Goal: Transaction & Acquisition: Purchase product/service

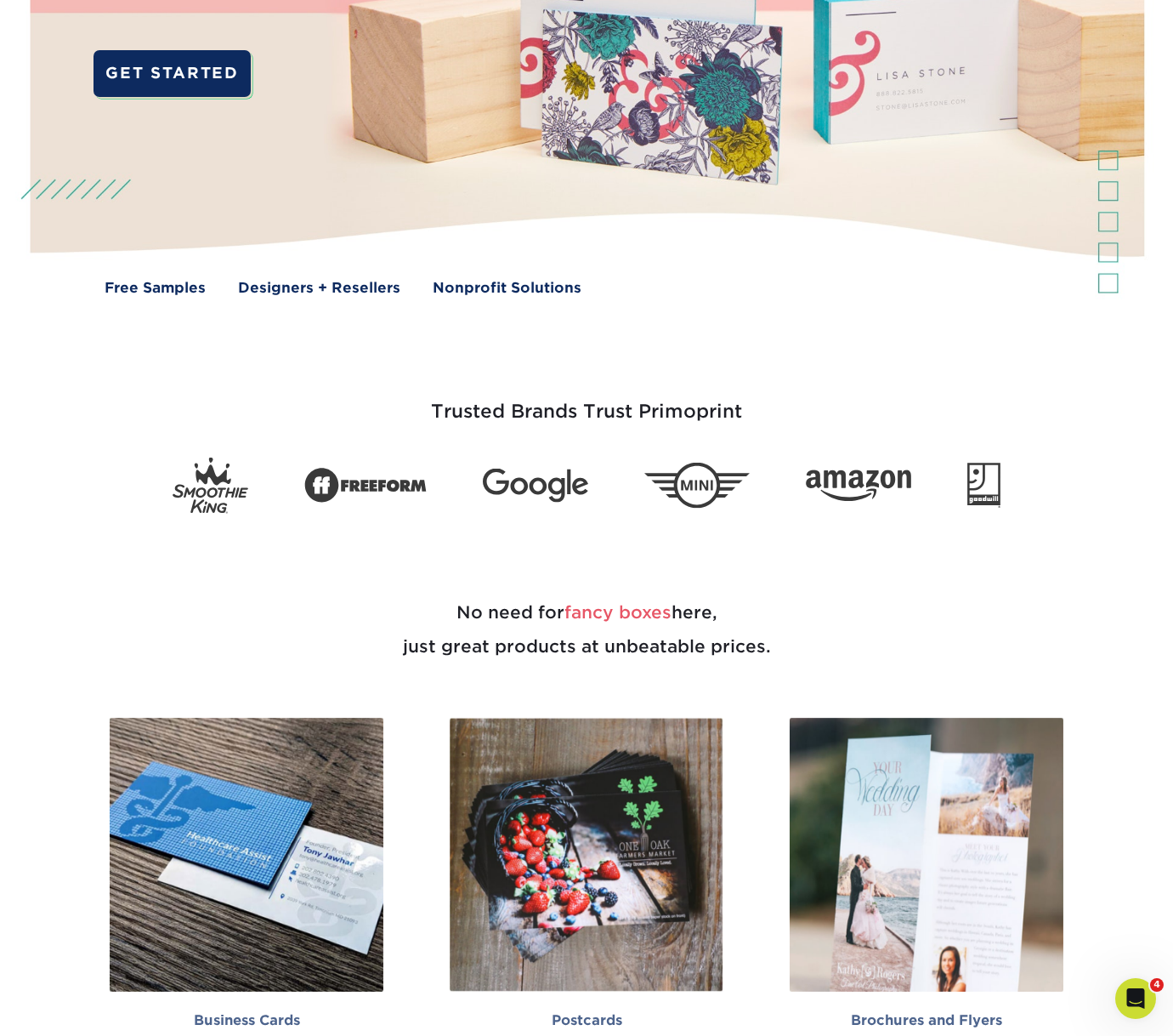
scroll to position [538, 0]
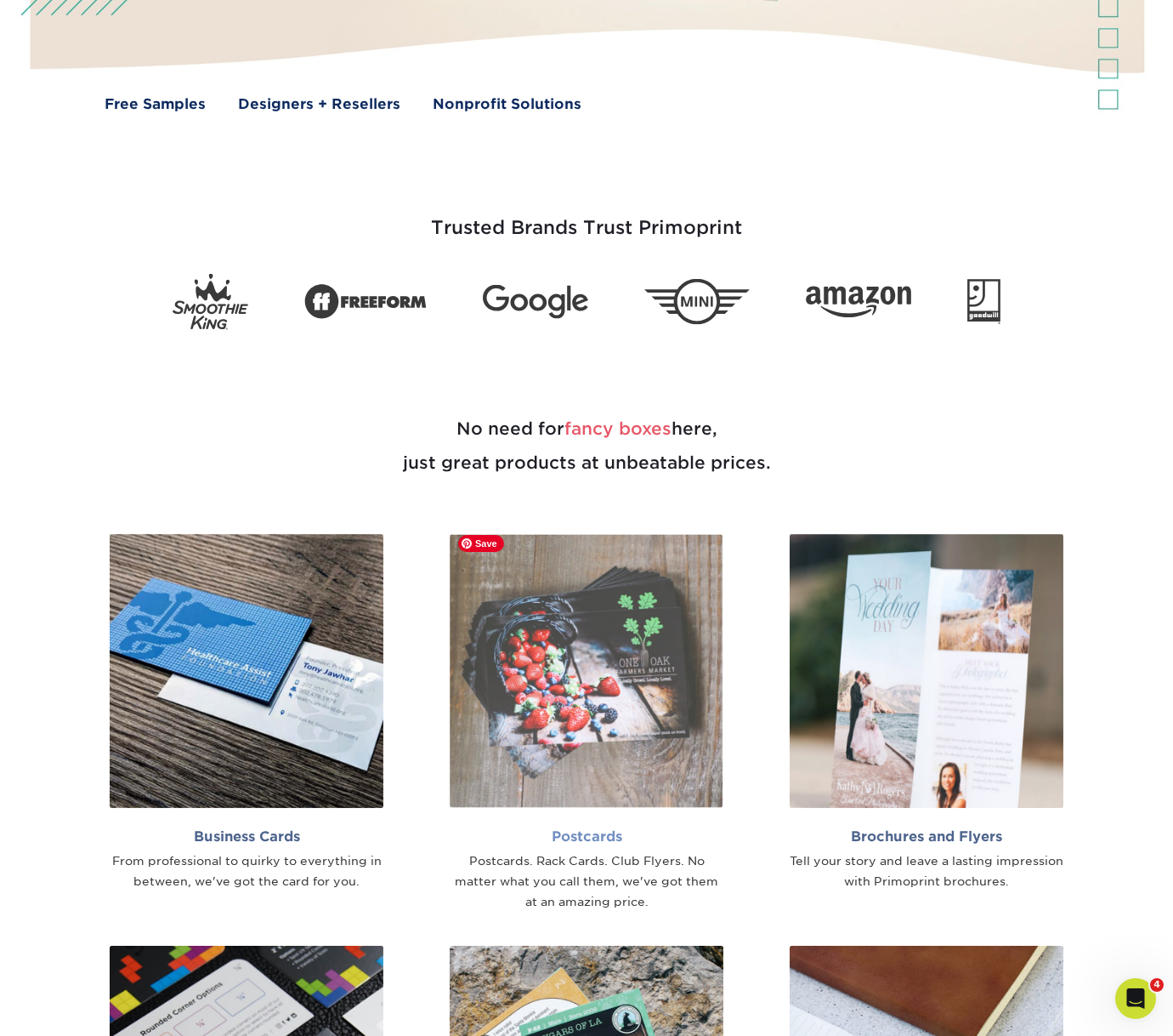
click at [585, 640] on img at bounding box center [586, 670] width 274 height 274
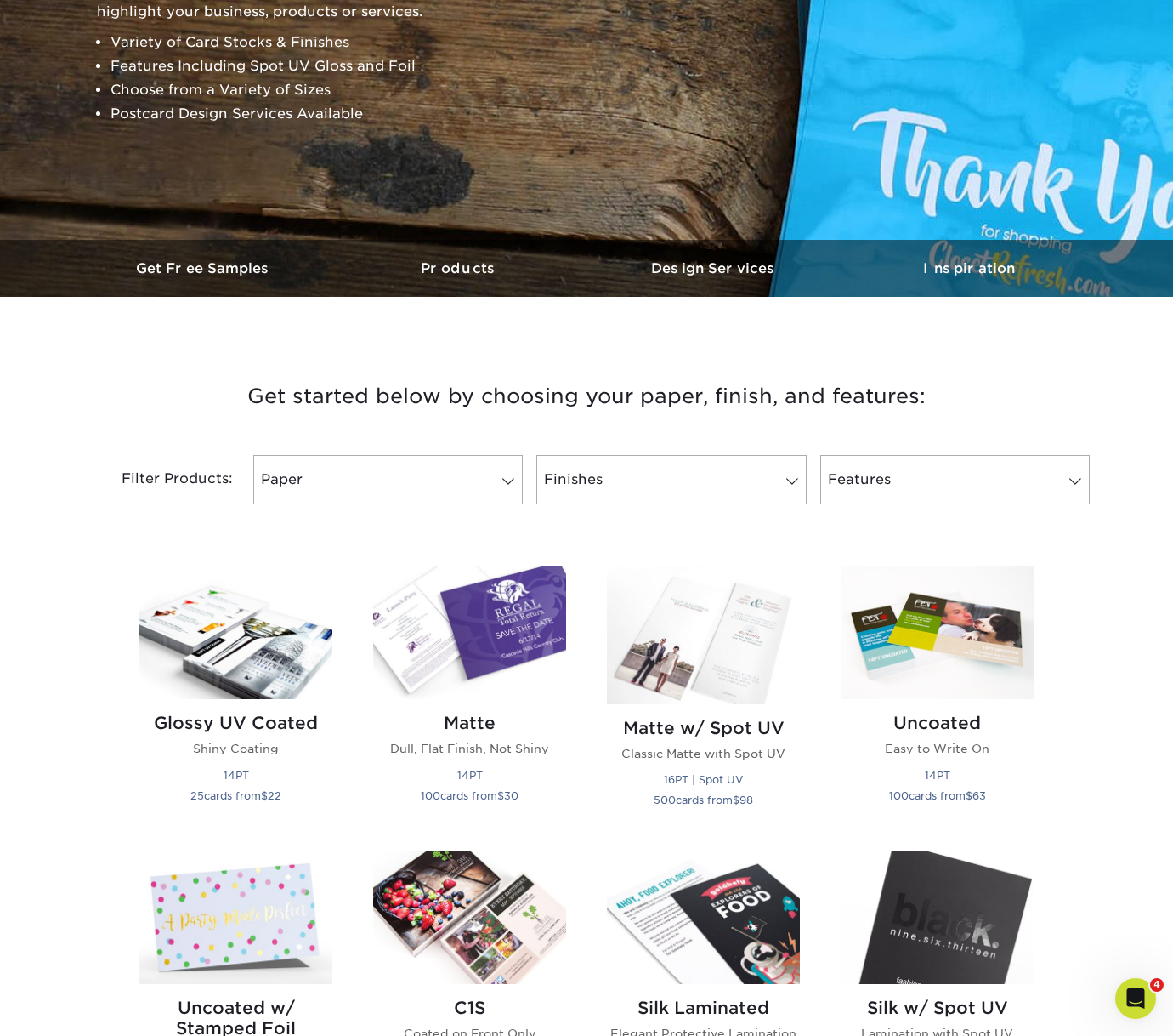
scroll to position [289, 0]
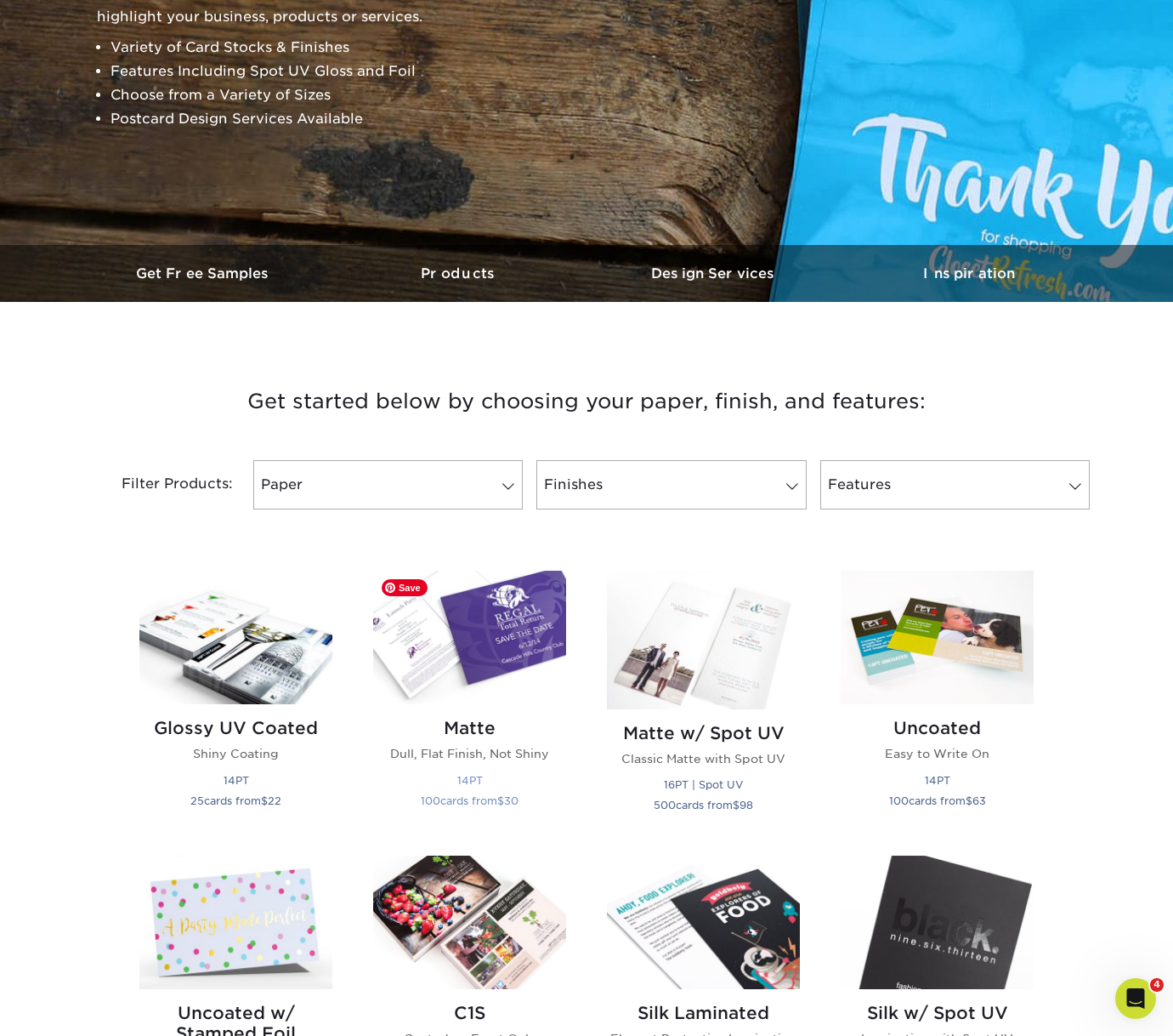
click at [477, 670] on img at bounding box center [470, 638] width 193 height 134
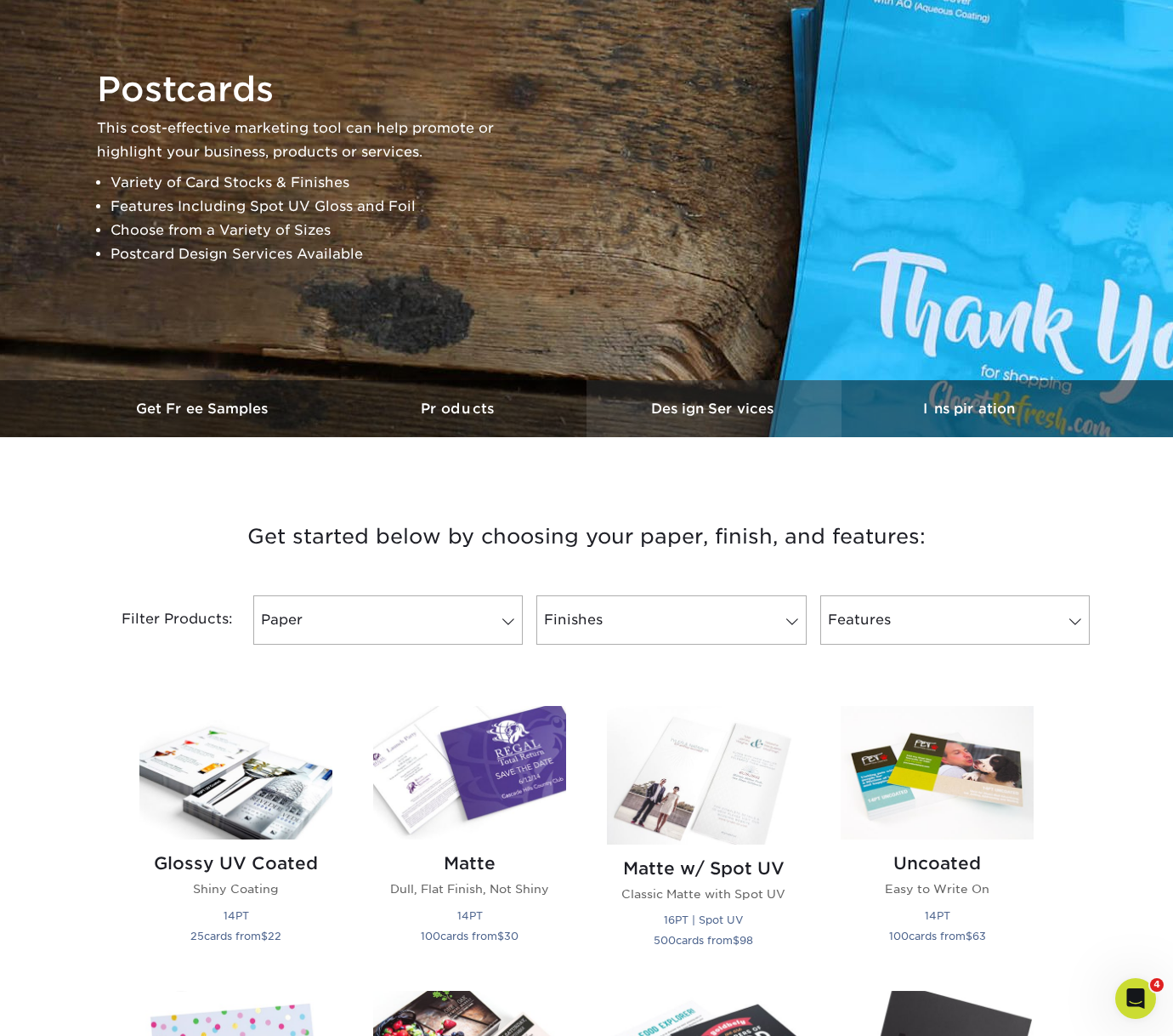
scroll to position [183, 0]
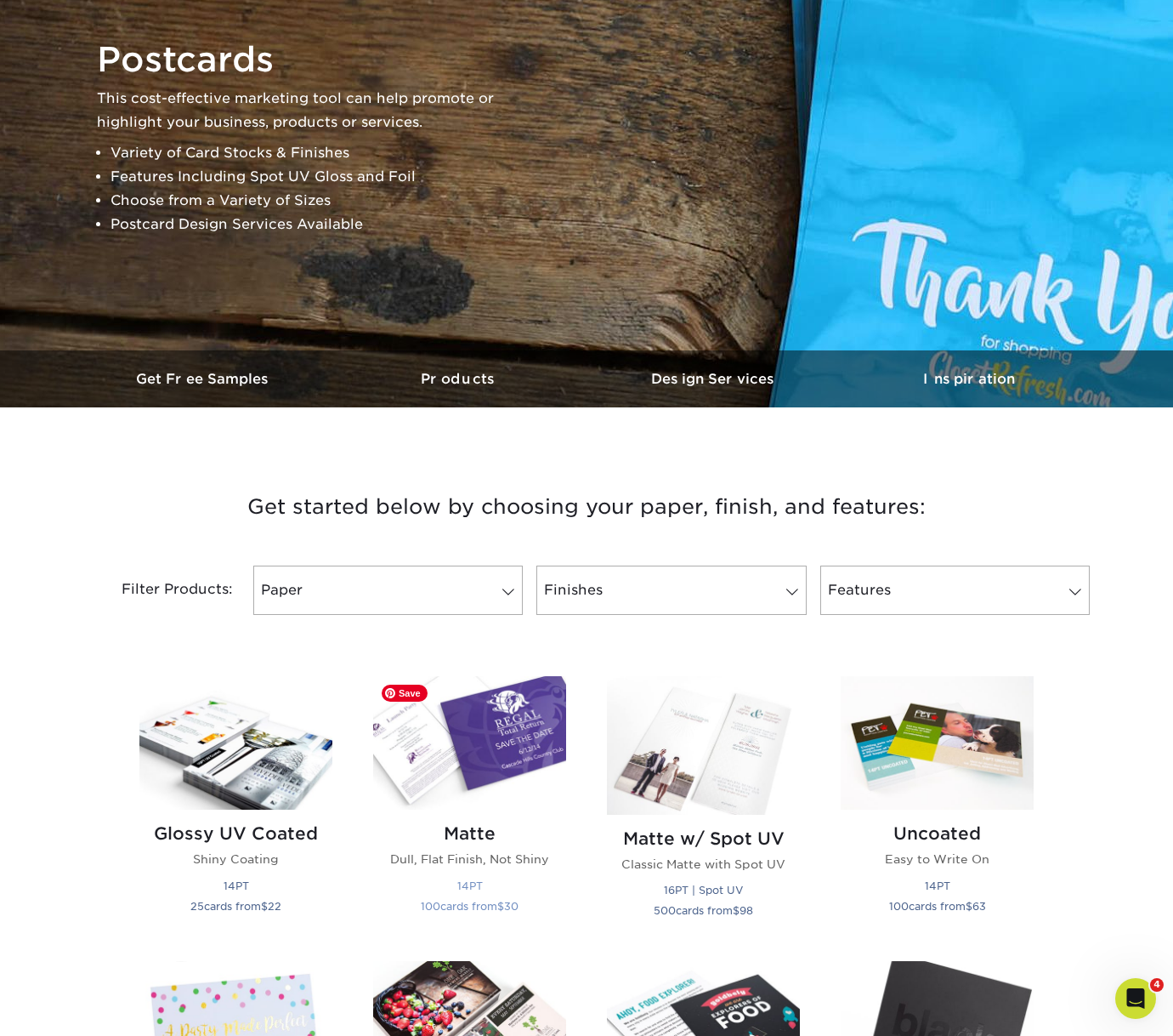
click at [497, 740] on img at bounding box center [470, 743] width 193 height 134
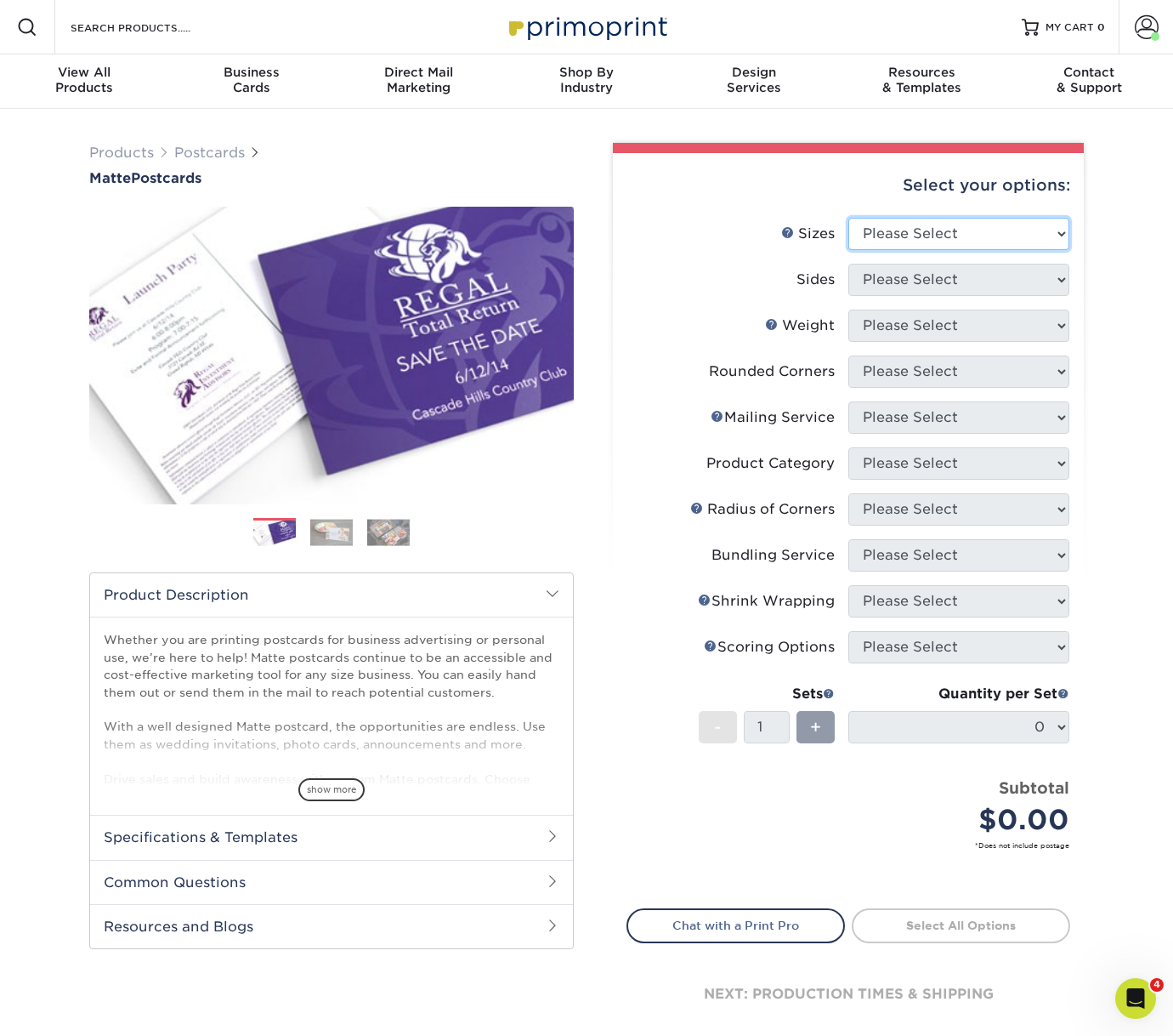
select select "5.00x7.00"
select select "13abbda7-1d64-4f25-8bb2-c179b224825d"
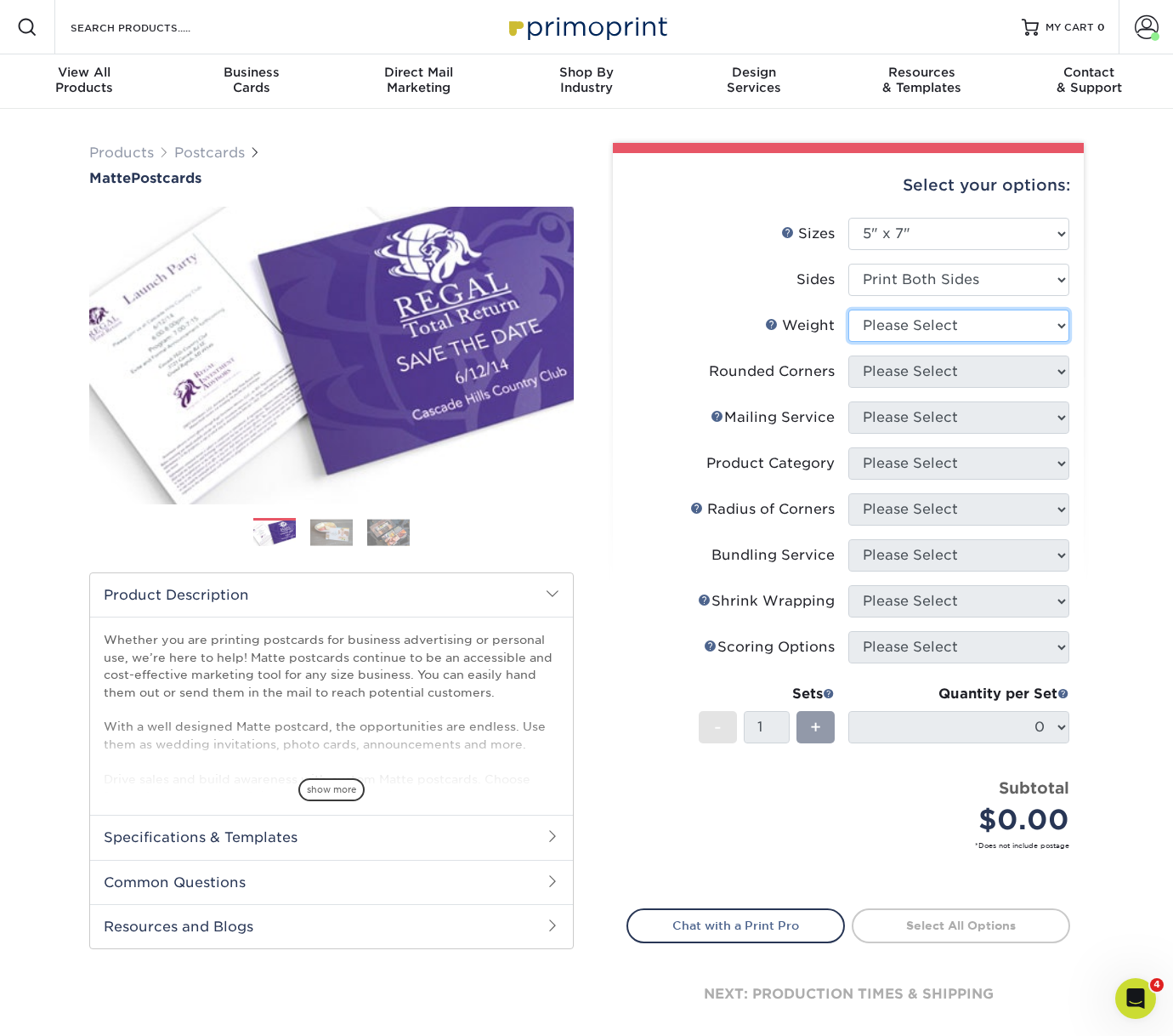
select select "16PT"
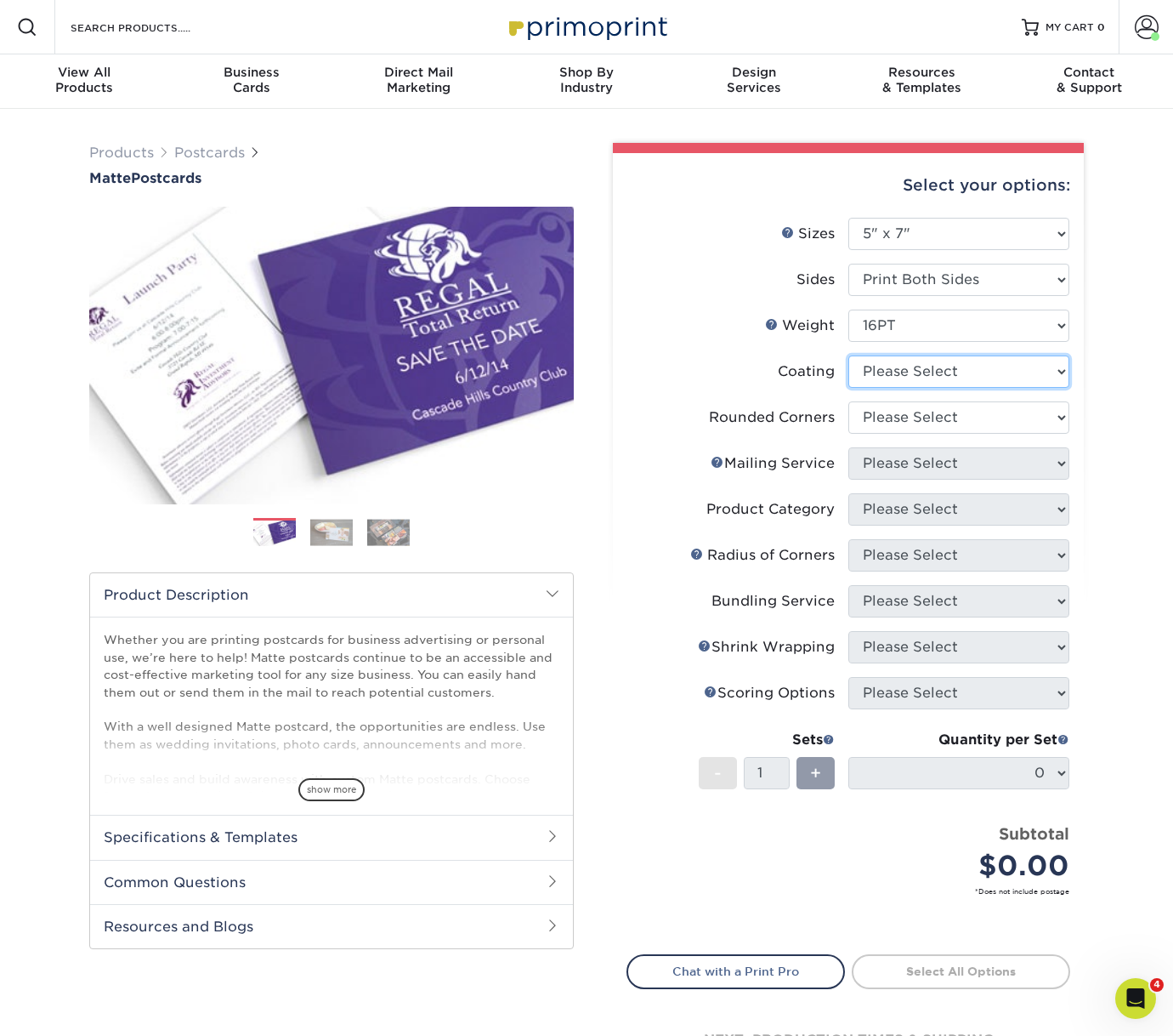
select select "121bb7b5-3b4d-429f-bd8d-bbf80e953313"
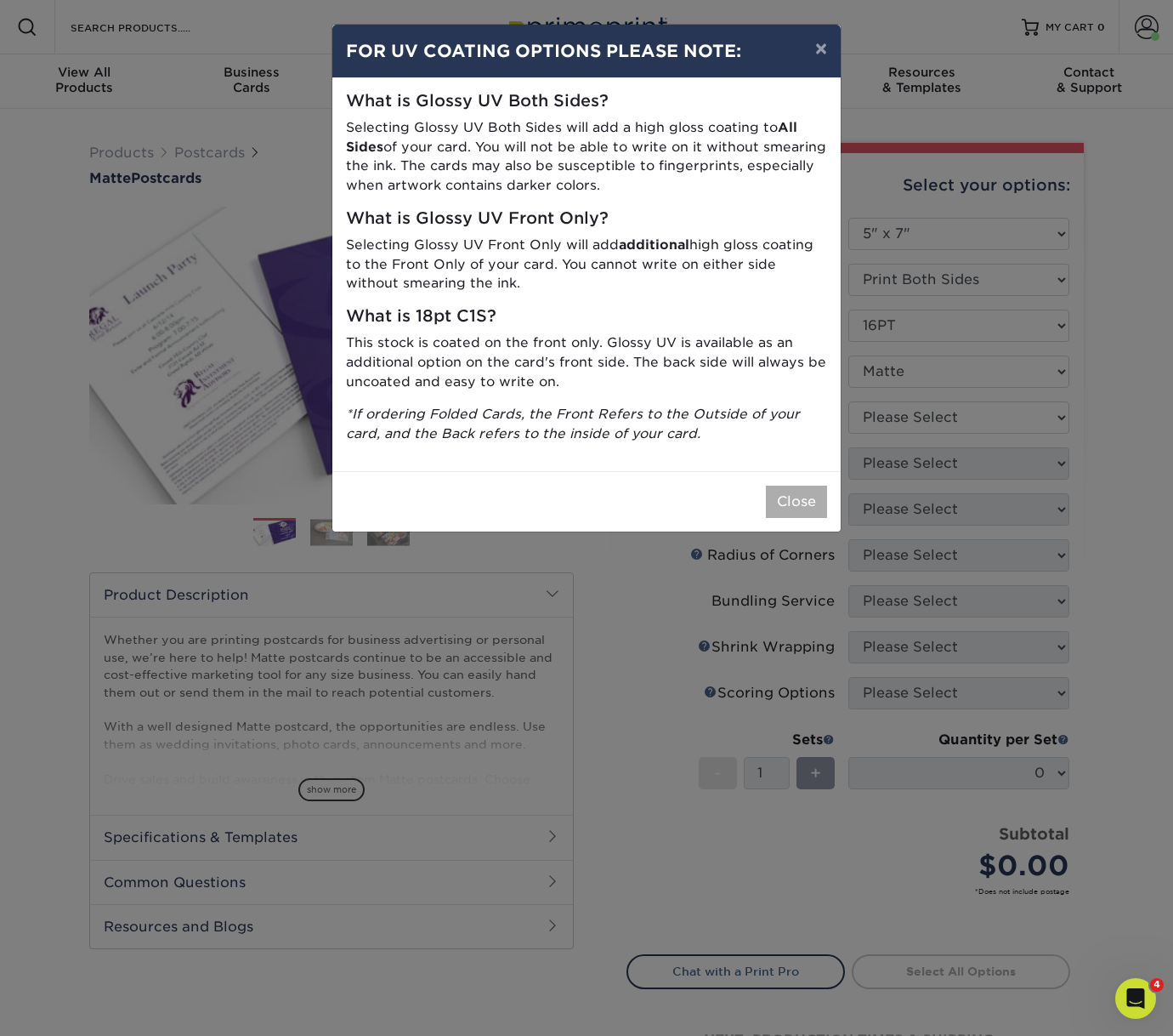
click at [820, 502] on button "Close" at bounding box center [796, 502] width 61 height 33
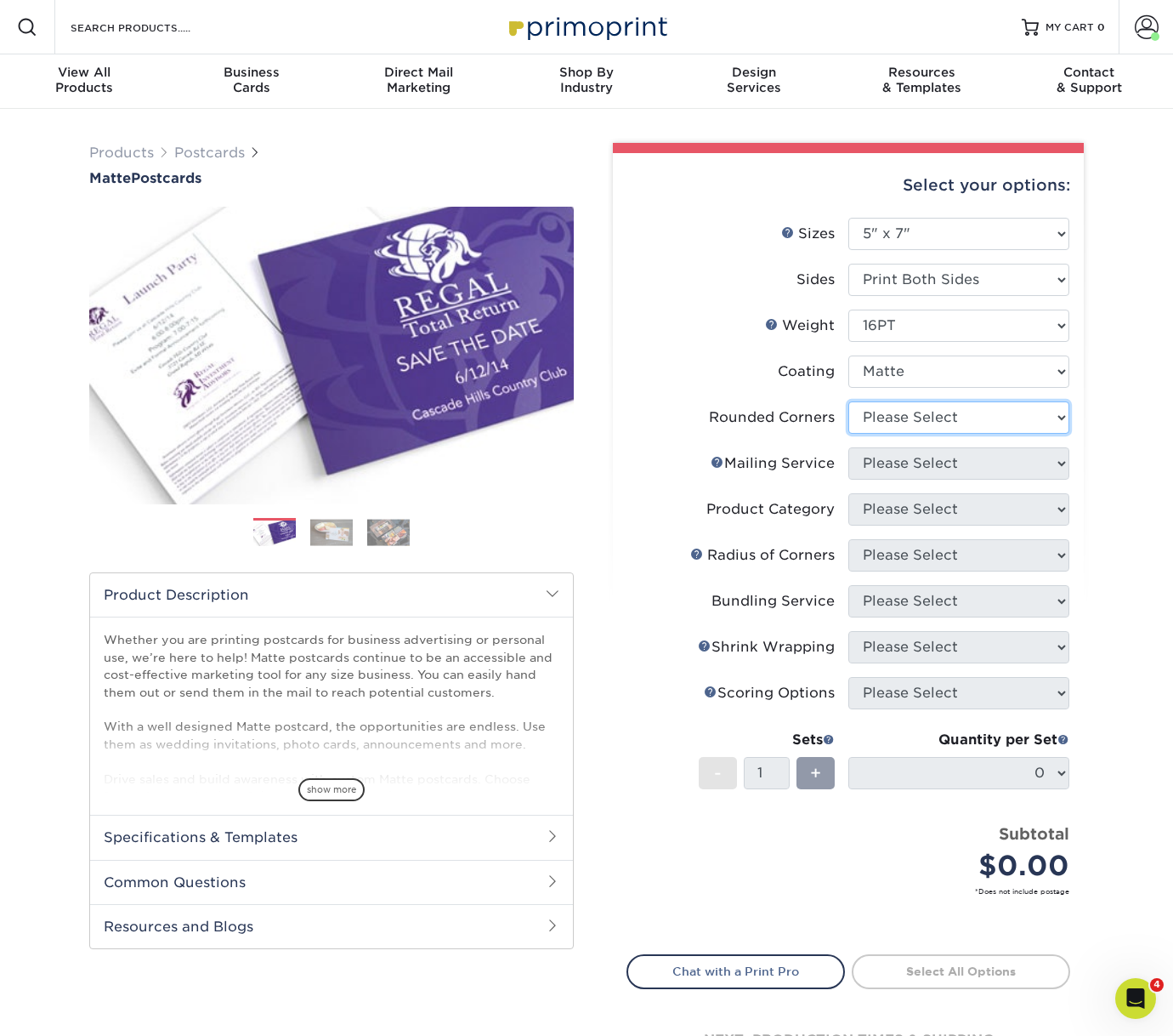
select select "0"
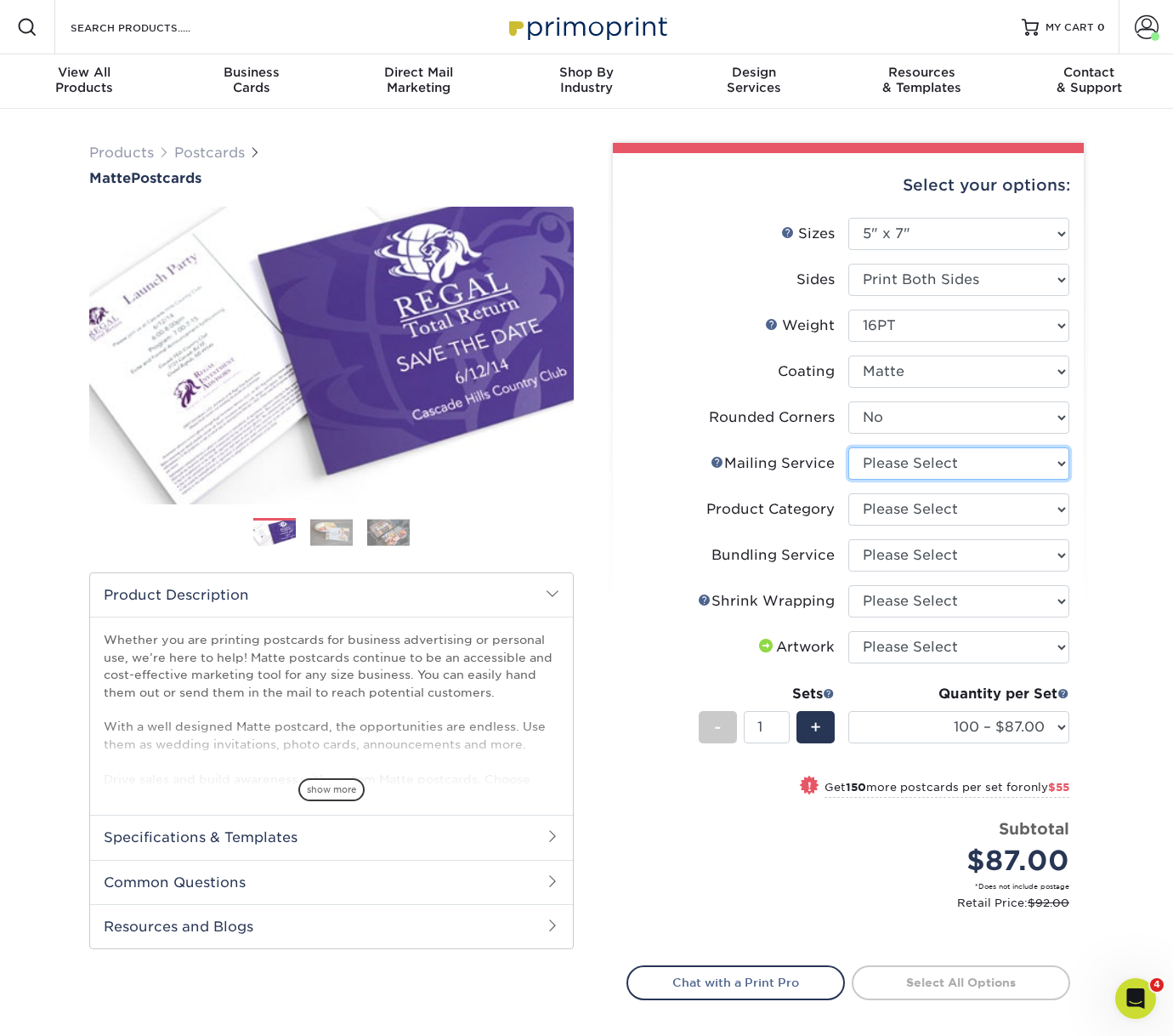
select select "3e5e9bdd-d78a-4c28-a41d-fe1407925ca6"
select select "9b7272e0-d6c8-4c3c-8e97-d3a1bcdab858"
select select "58689abb-25c0-461c-a4c3-a80b627d6649"
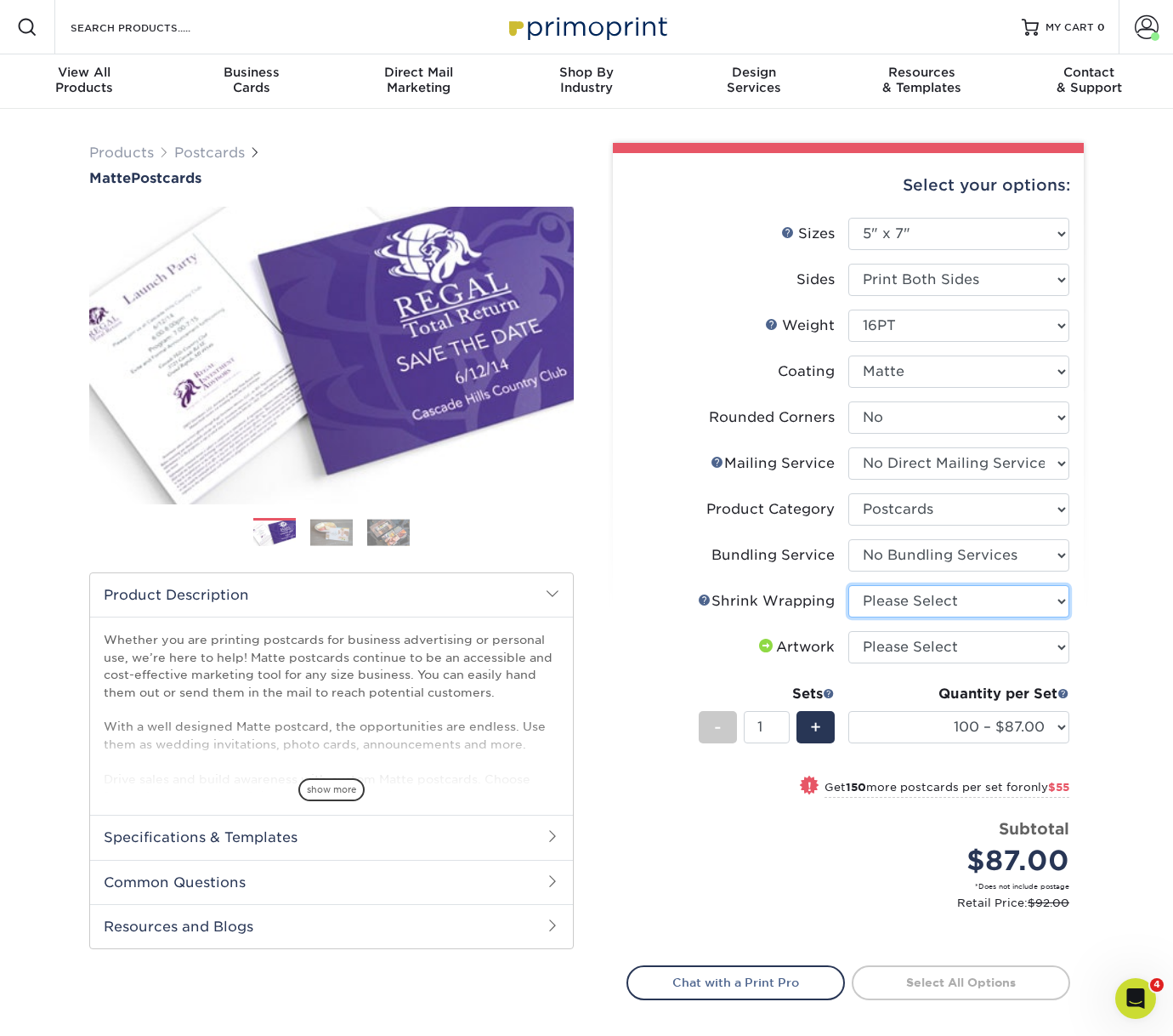
select select "c8749376-e7da-41d0-b3dc-647faf84d907"
select select "upload"
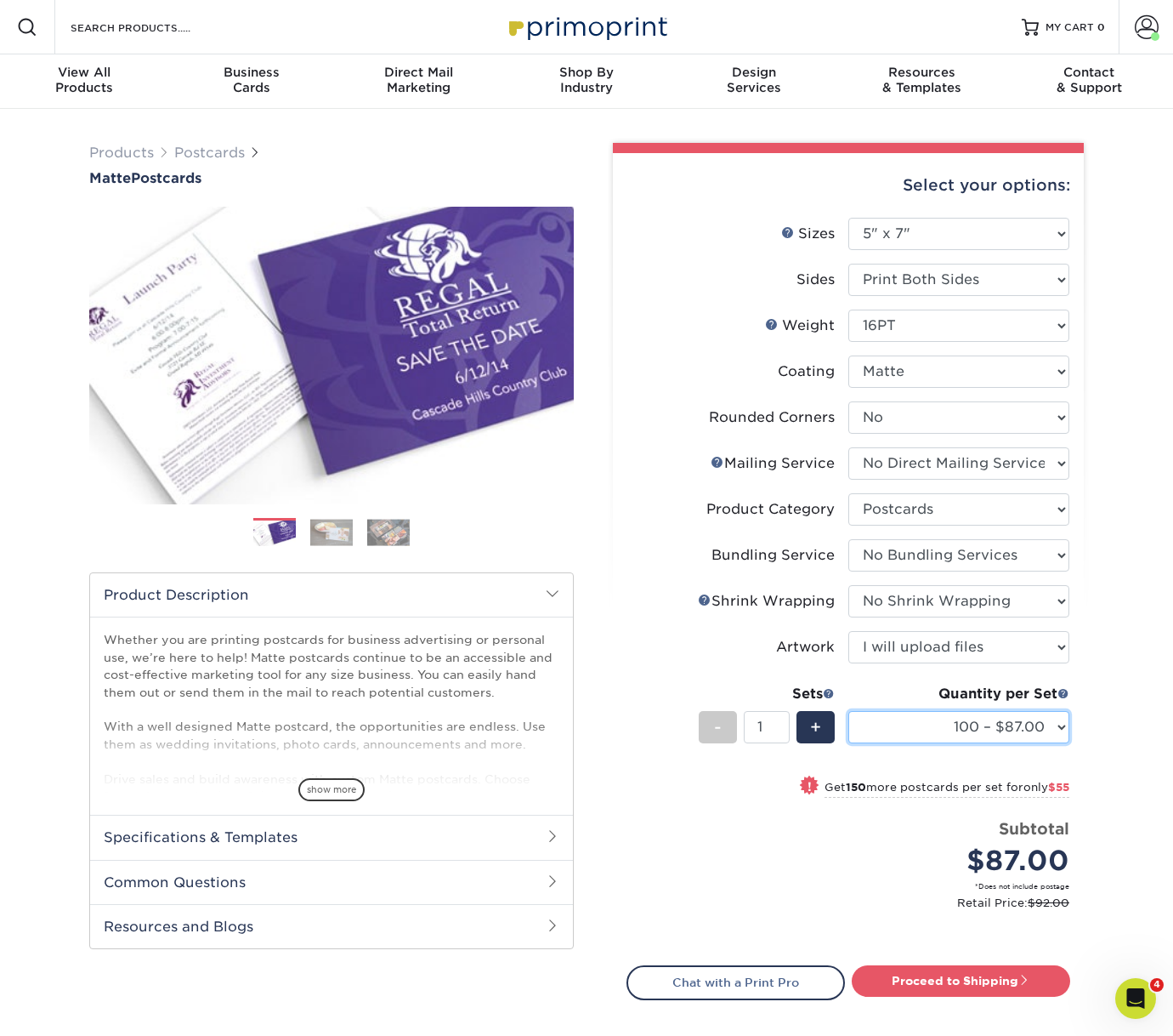
select select "500 – $181.00"
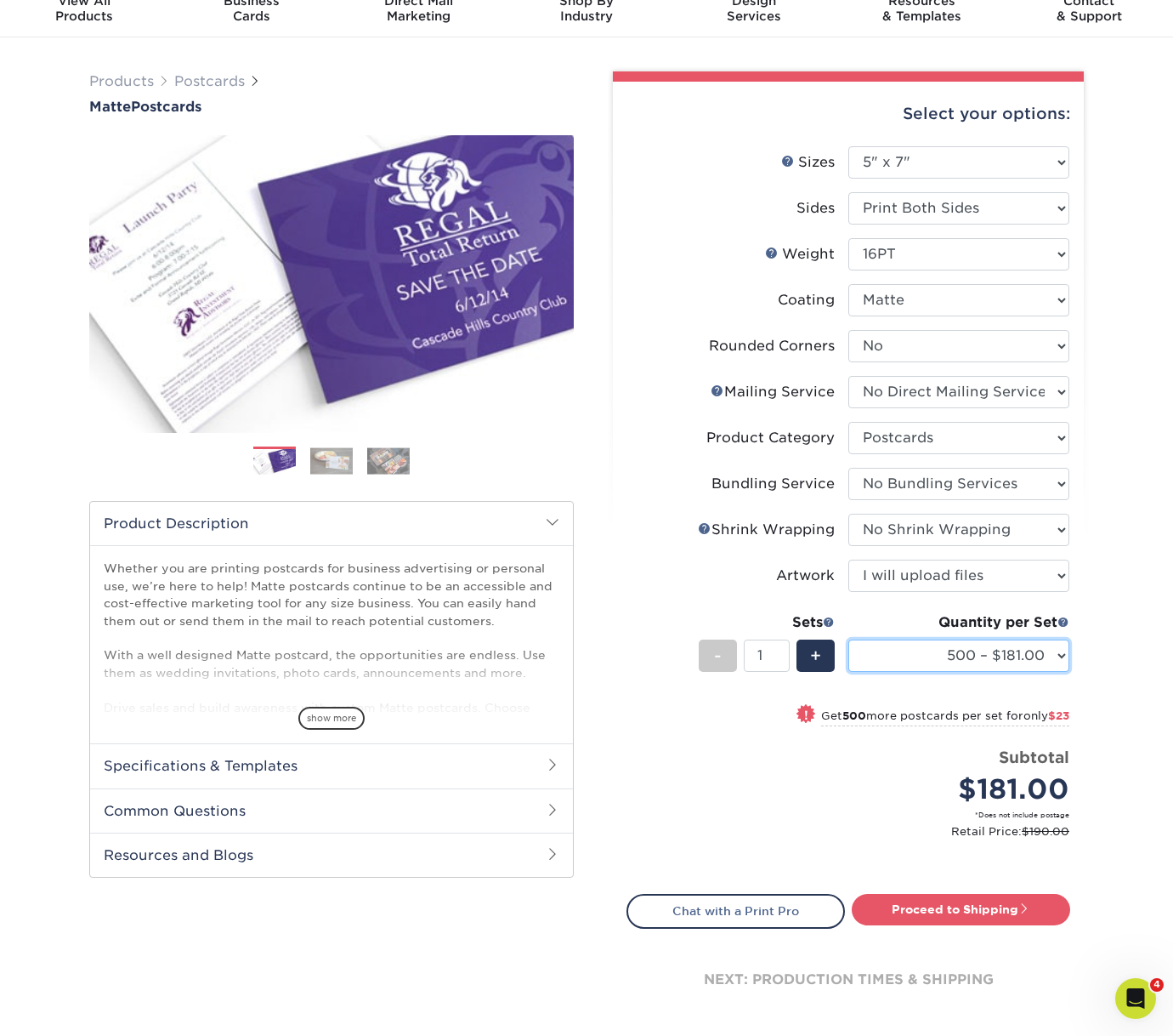
scroll to position [18, 1]
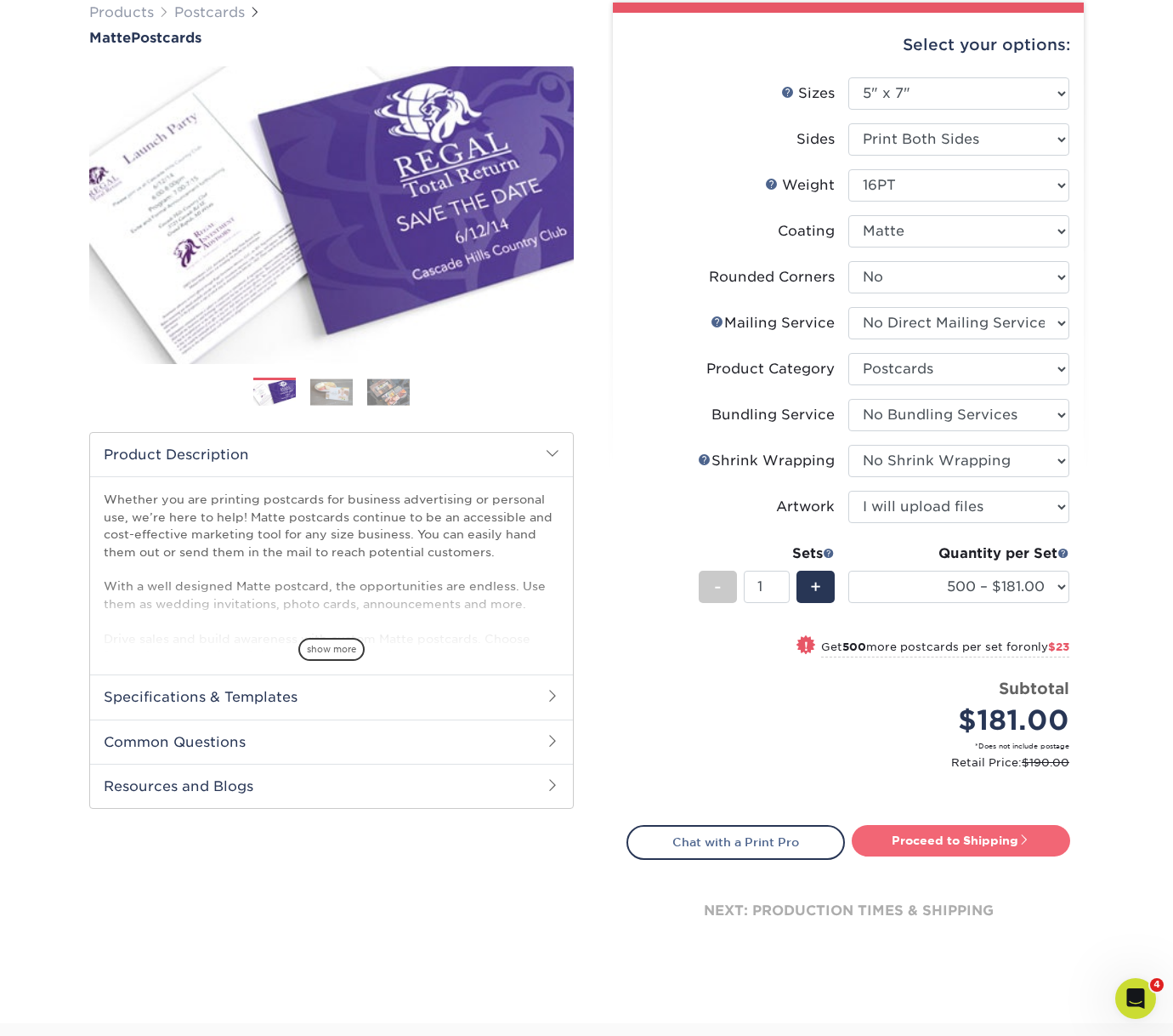
click at [982, 833] on link "Proceed to Shipping" at bounding box center [961, 840] width 219 height 31
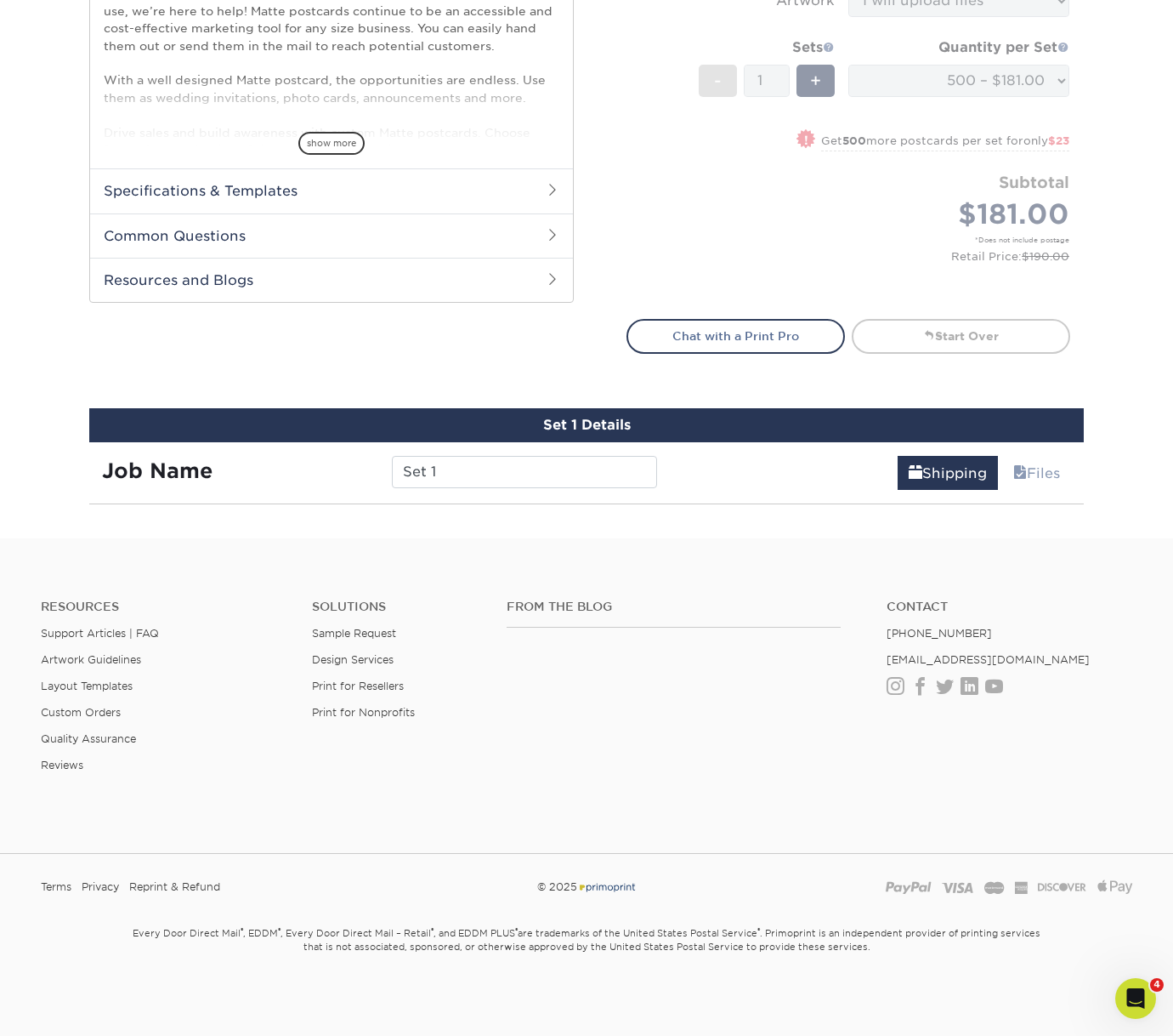
scroll to position [1009, 0]
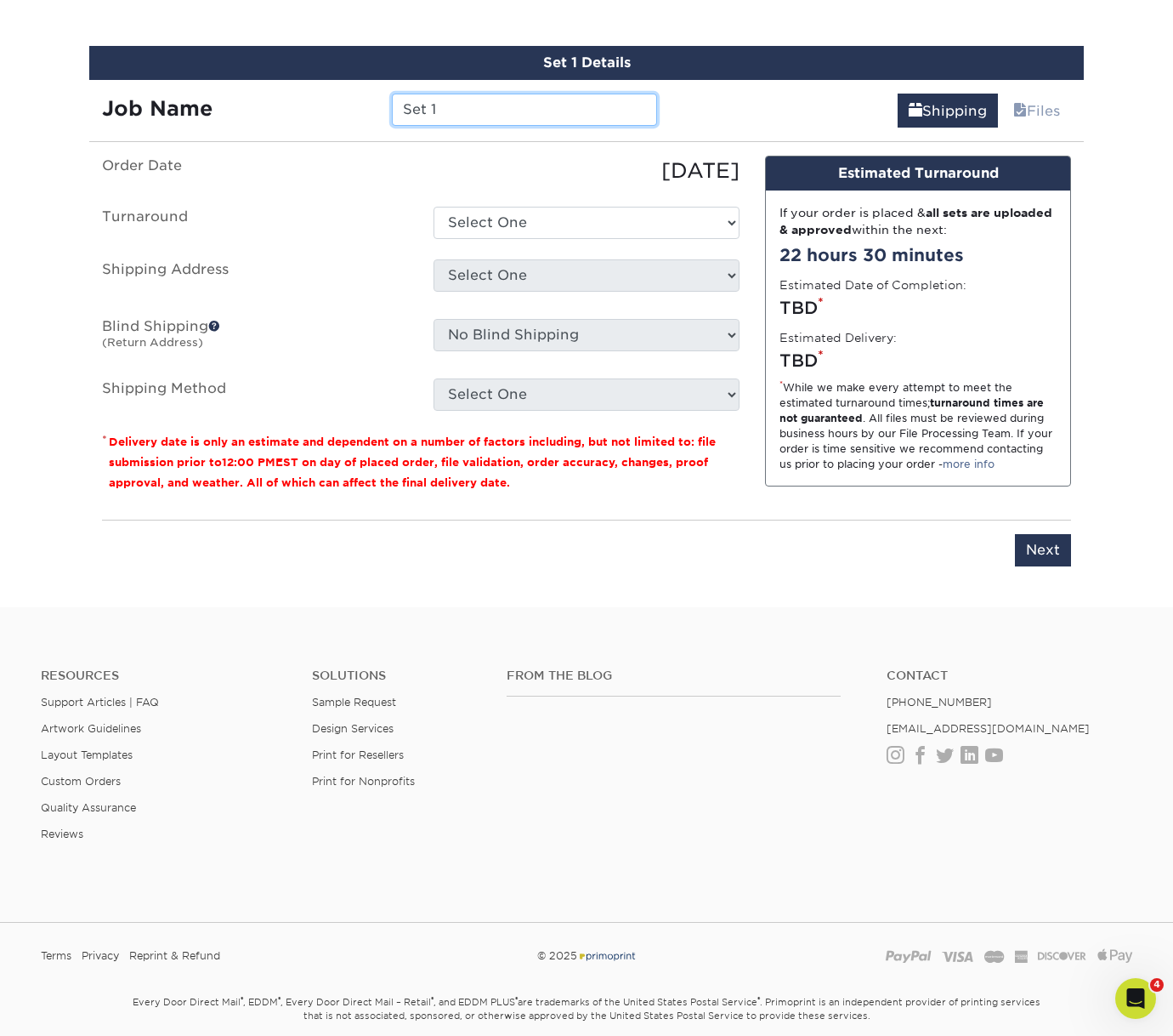
drag, startPoint x: 462, startPoint y: 107, endPoint x: 369, endPoint y: 103, distance: 93.1
click at [369, 103] on div "Job Name Set 1" at bounding box center [379, 110] width 581 height 33
type input "CL Block Party 2025"
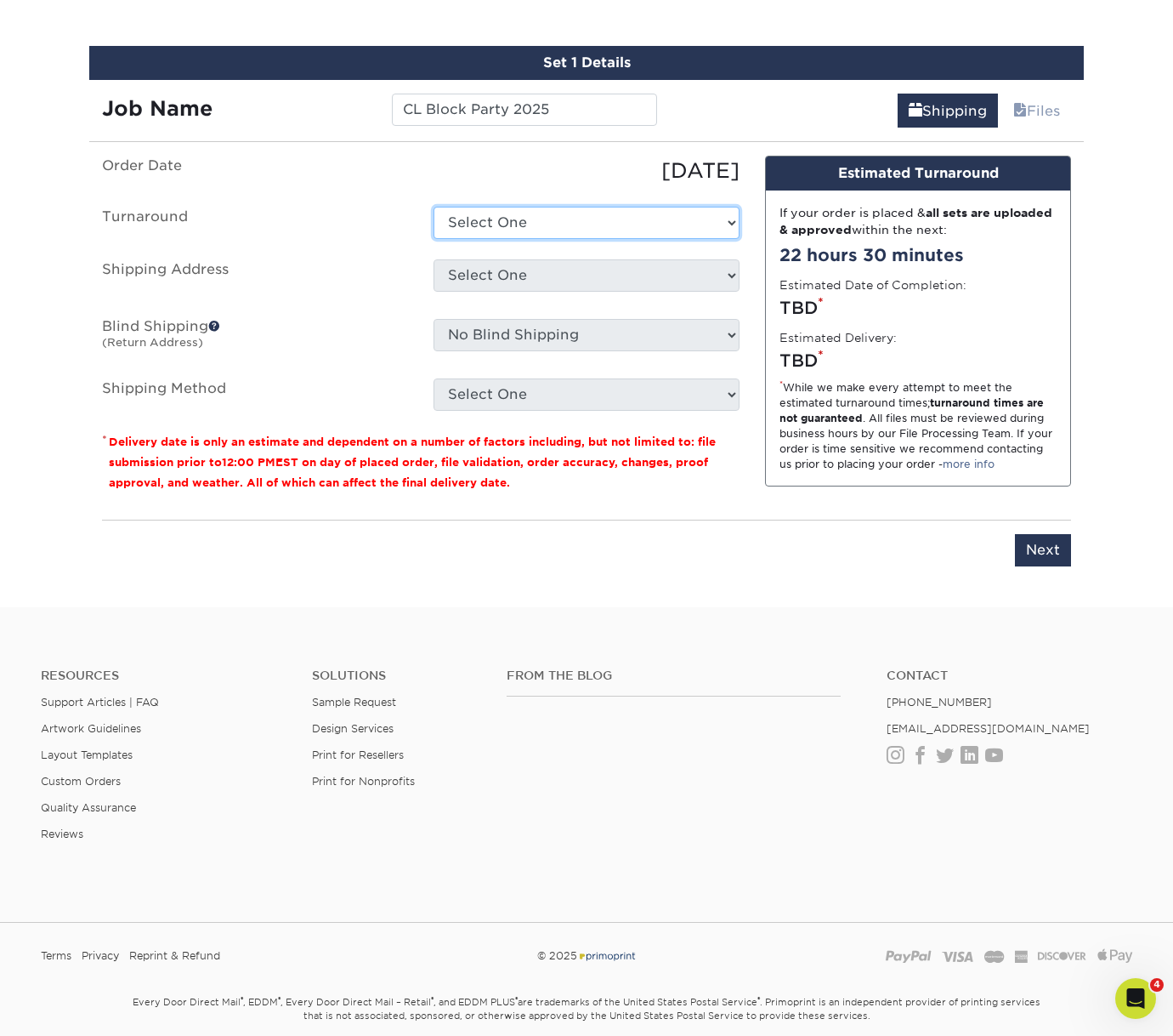
select select "b10bd443-0d6f-410b-8680-d9f37b046b60"
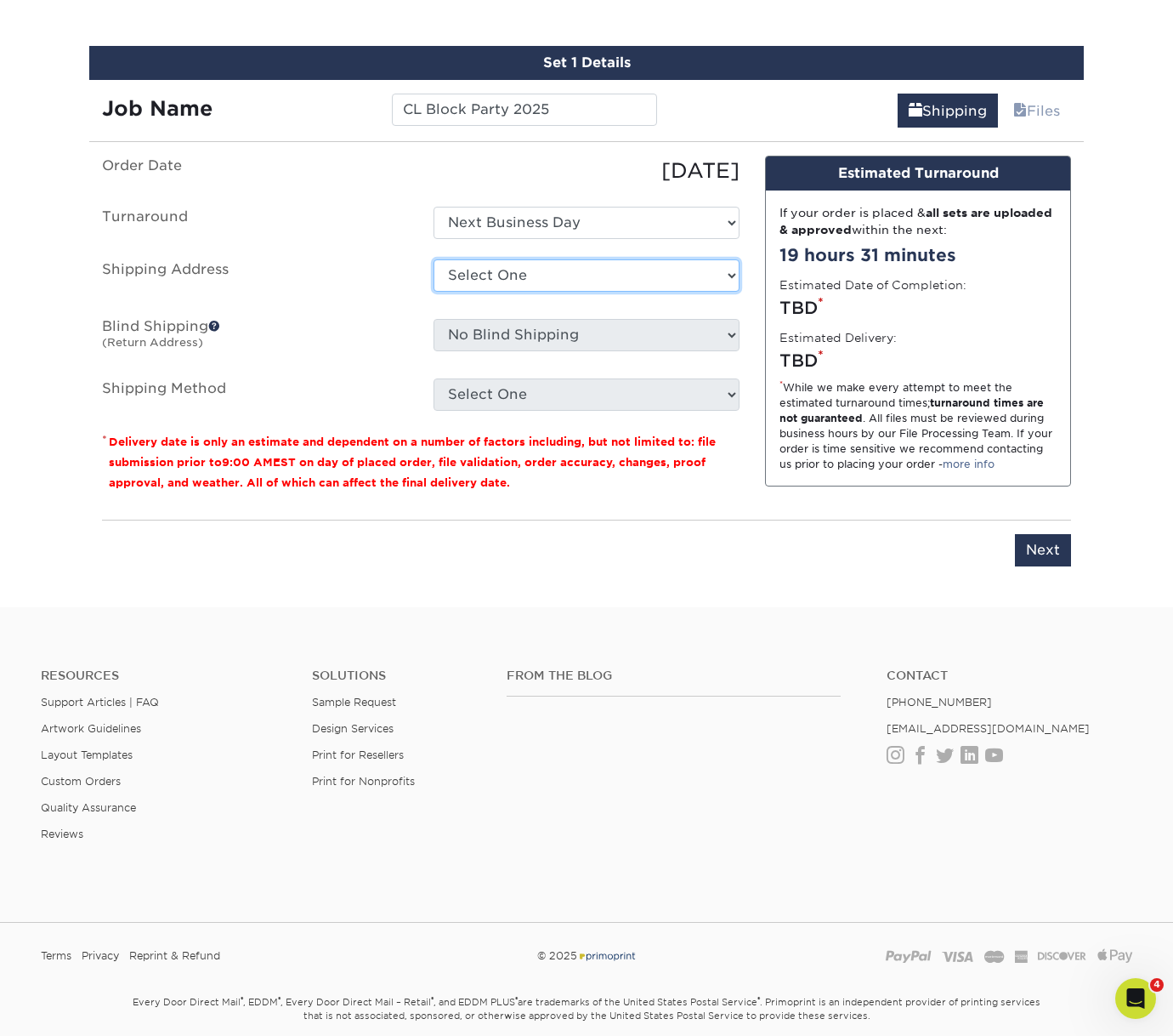
select select "128327"
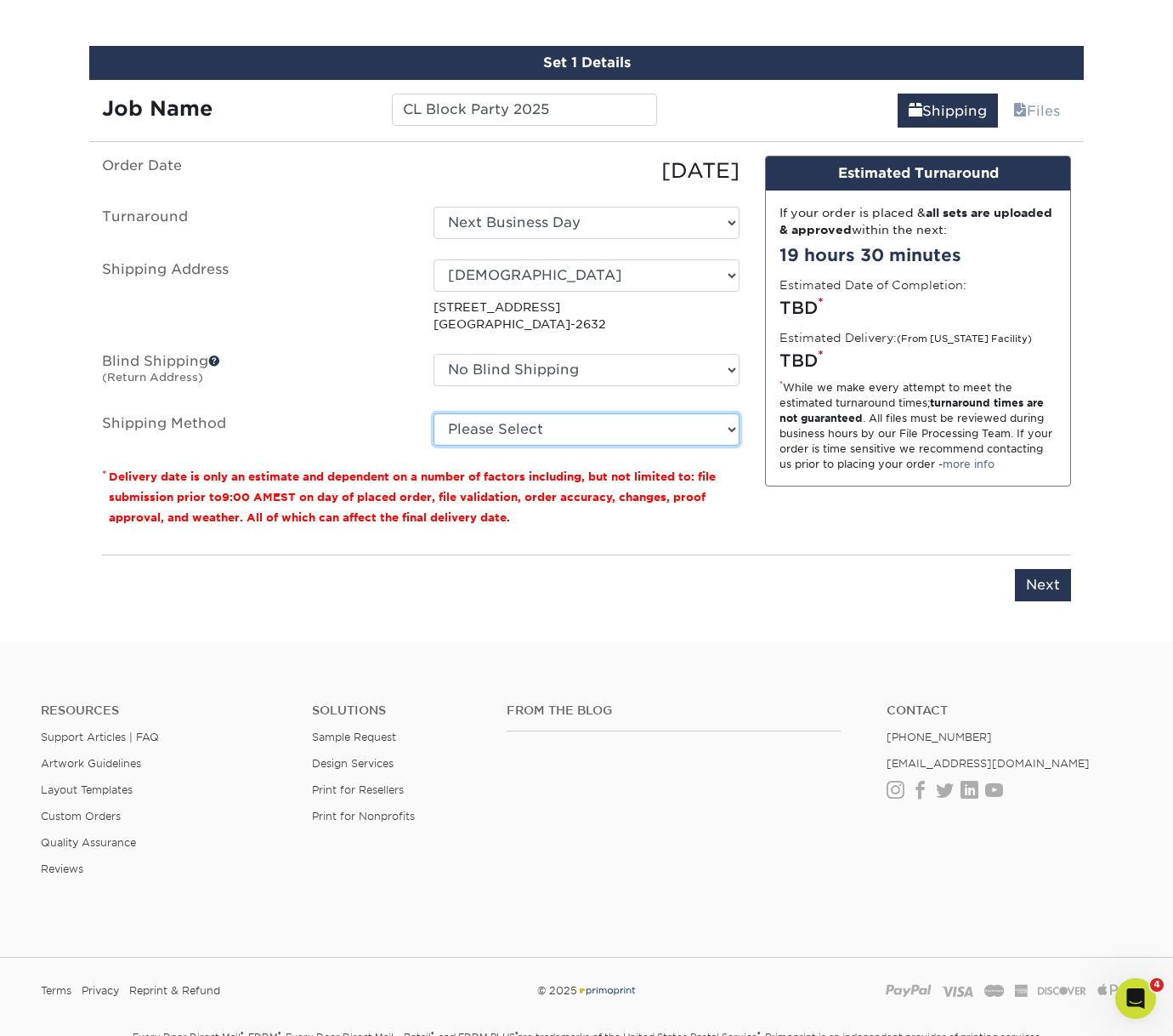
select select "03"
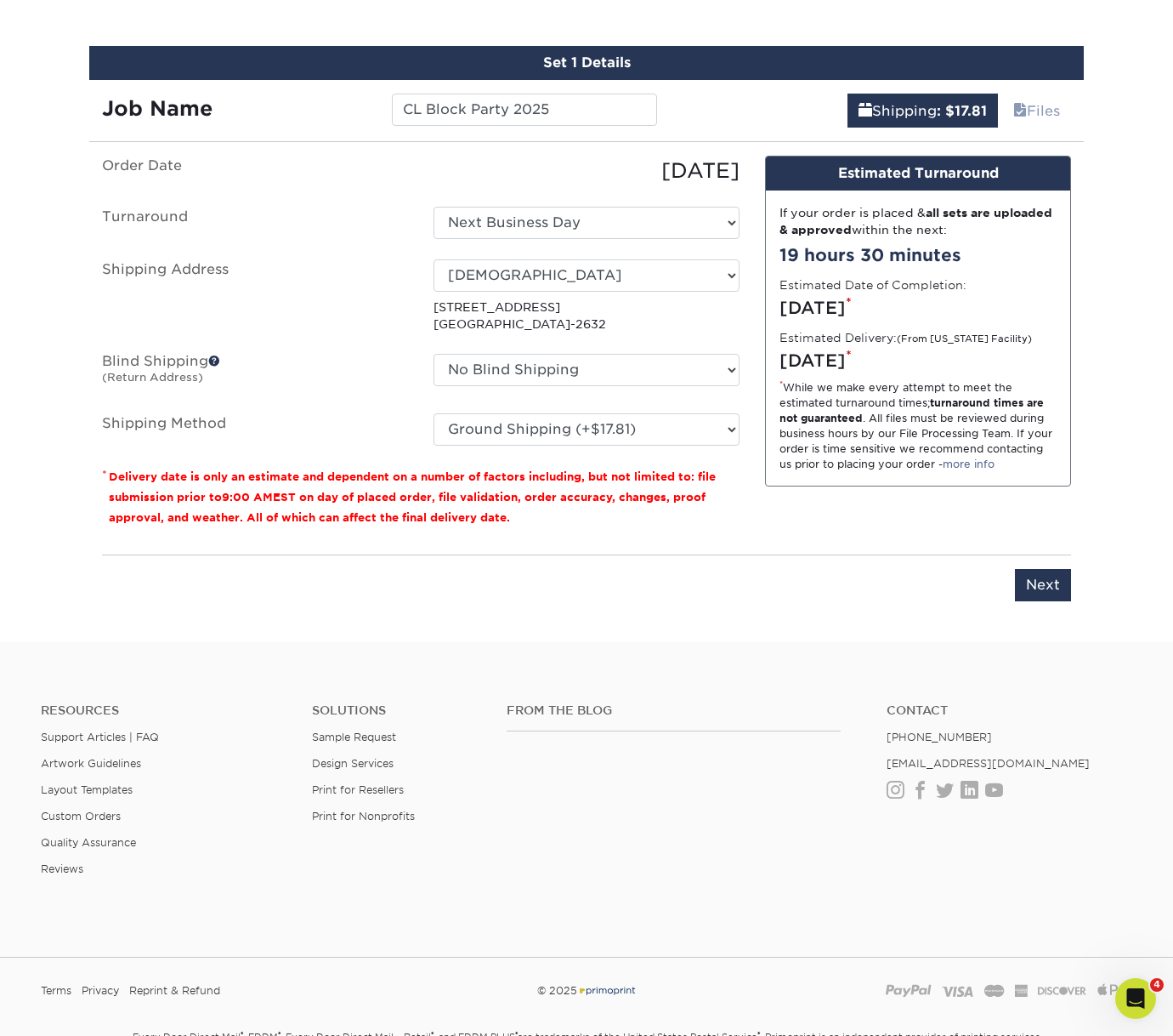
click at [593, 535] on div "Order Date 10/13/2025 Turnaround Select One 2-4 Business Days 2 Day Next Busine…" at bounding box center [421, 348] width 663 height 386
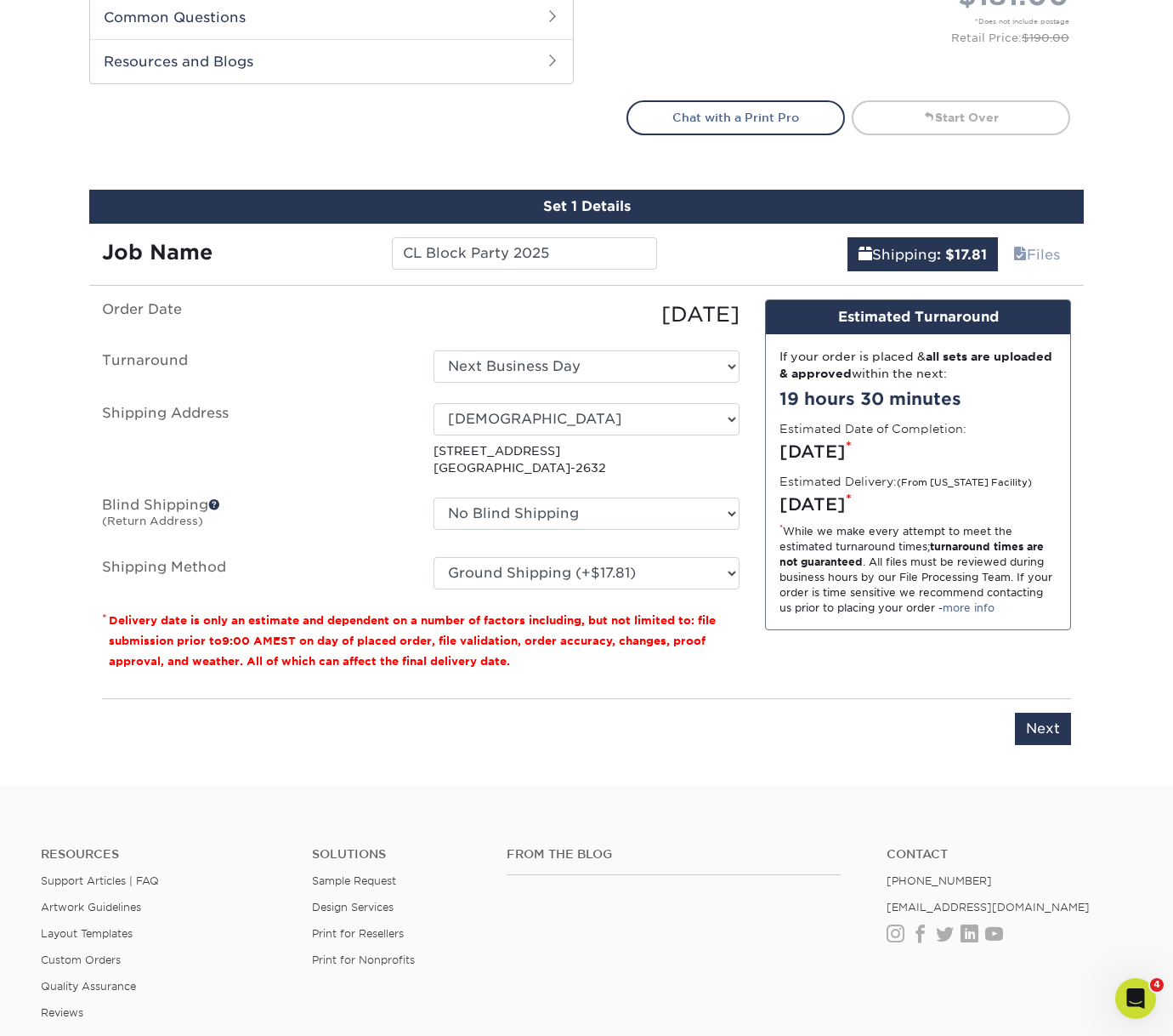
scroll to position [871, 0]
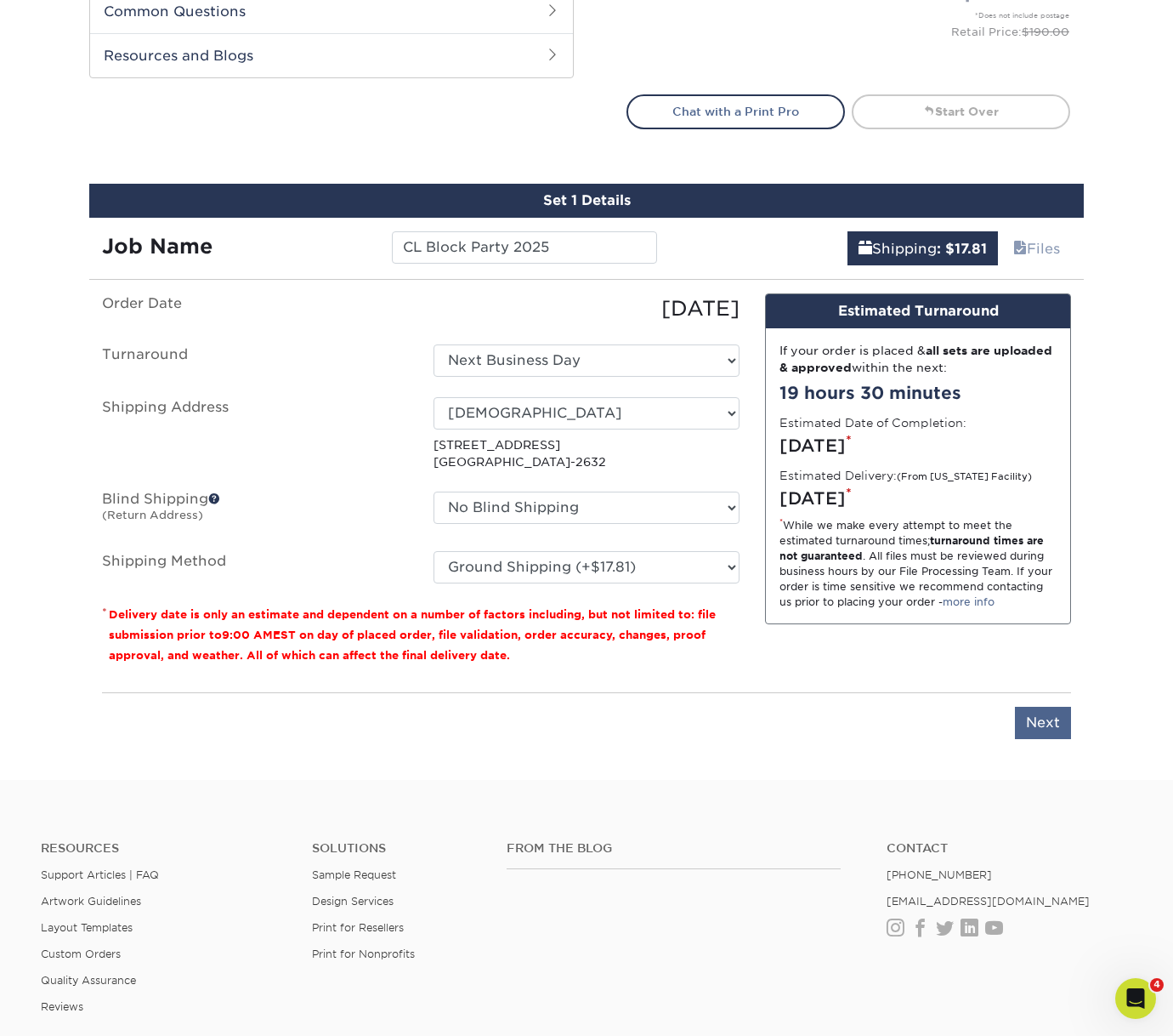
click at [1038, 718] on input "Next" at bounding box center [1043, 723] width 56 height 33
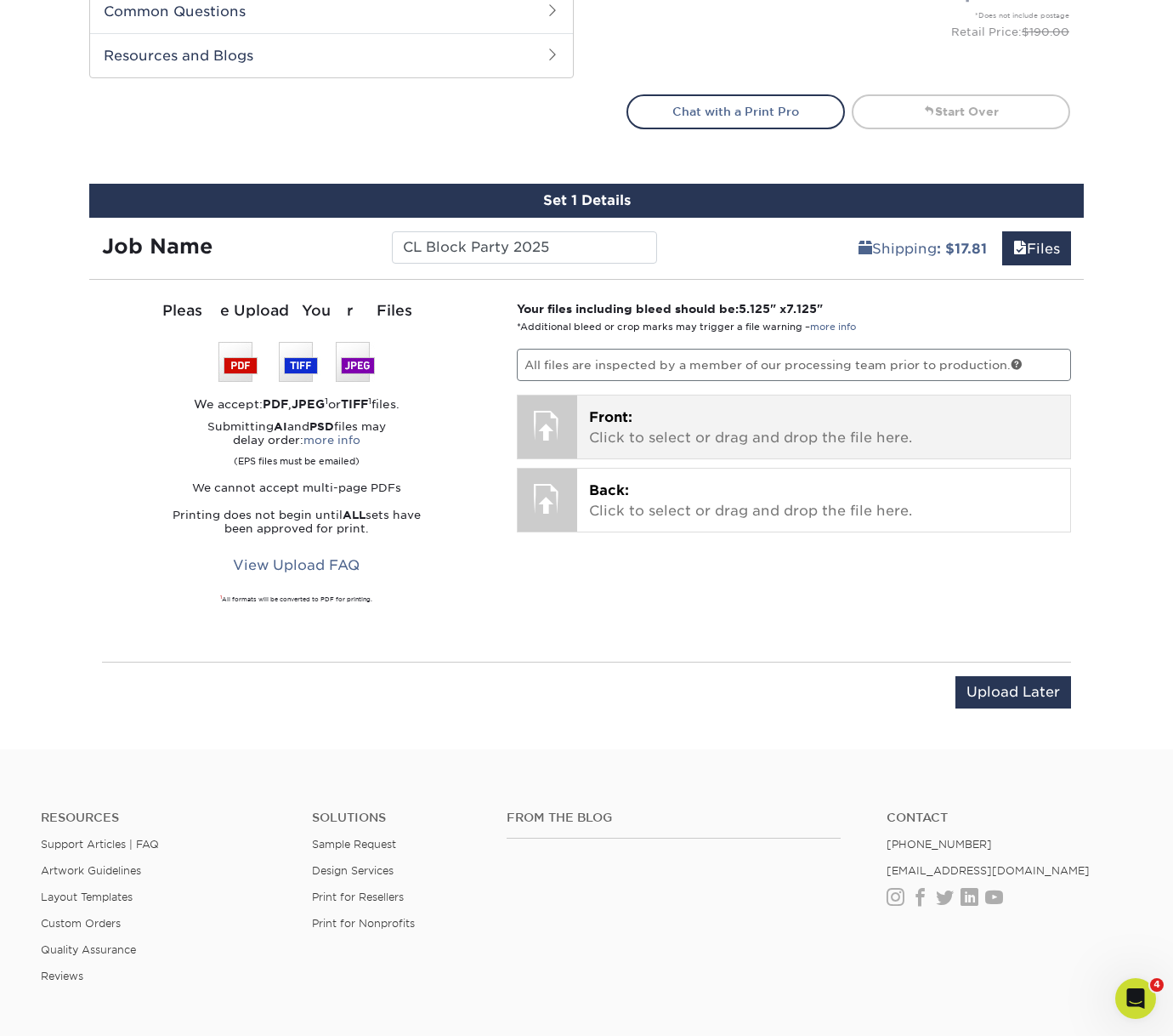
click at [739, 427] on p "Front: Click to select or drag and drop the file here." at bounding box center [824, 427] width 470 height 41
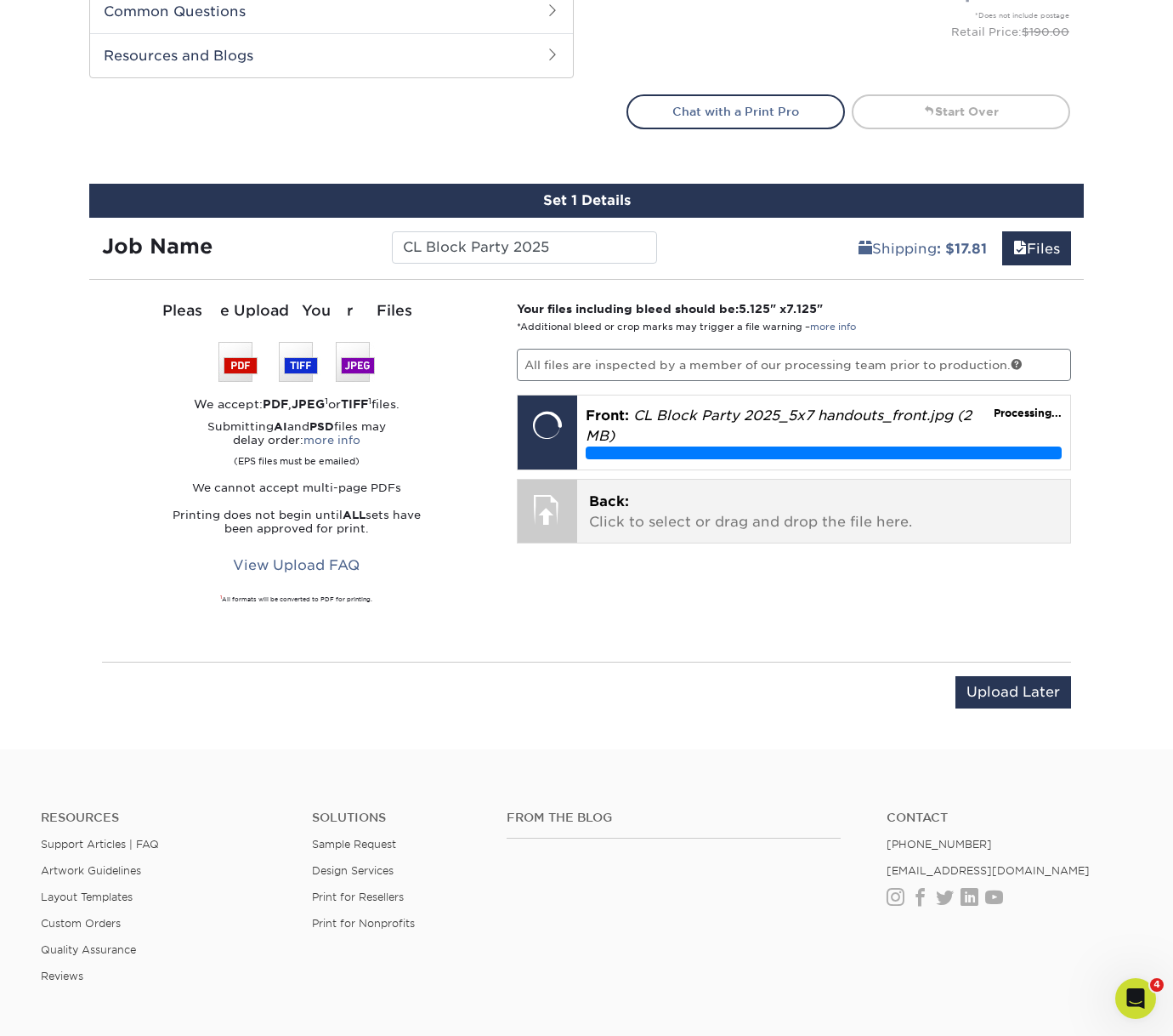
click at [738, 525] on p "Back: Click to select or drag and drop the file here." at bounding box center [824, 511] width 470 height 41
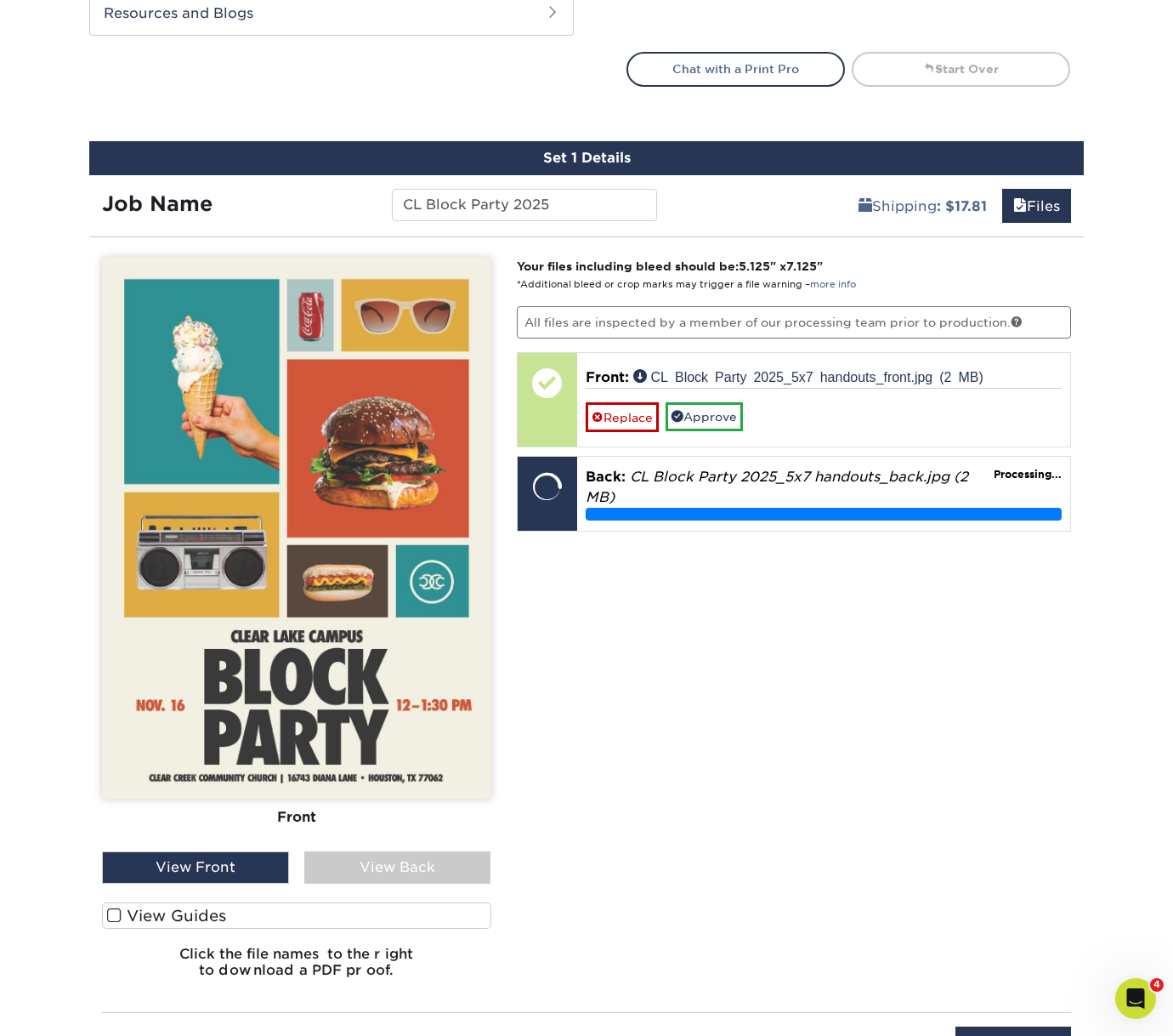
scroll to position [934, 0]
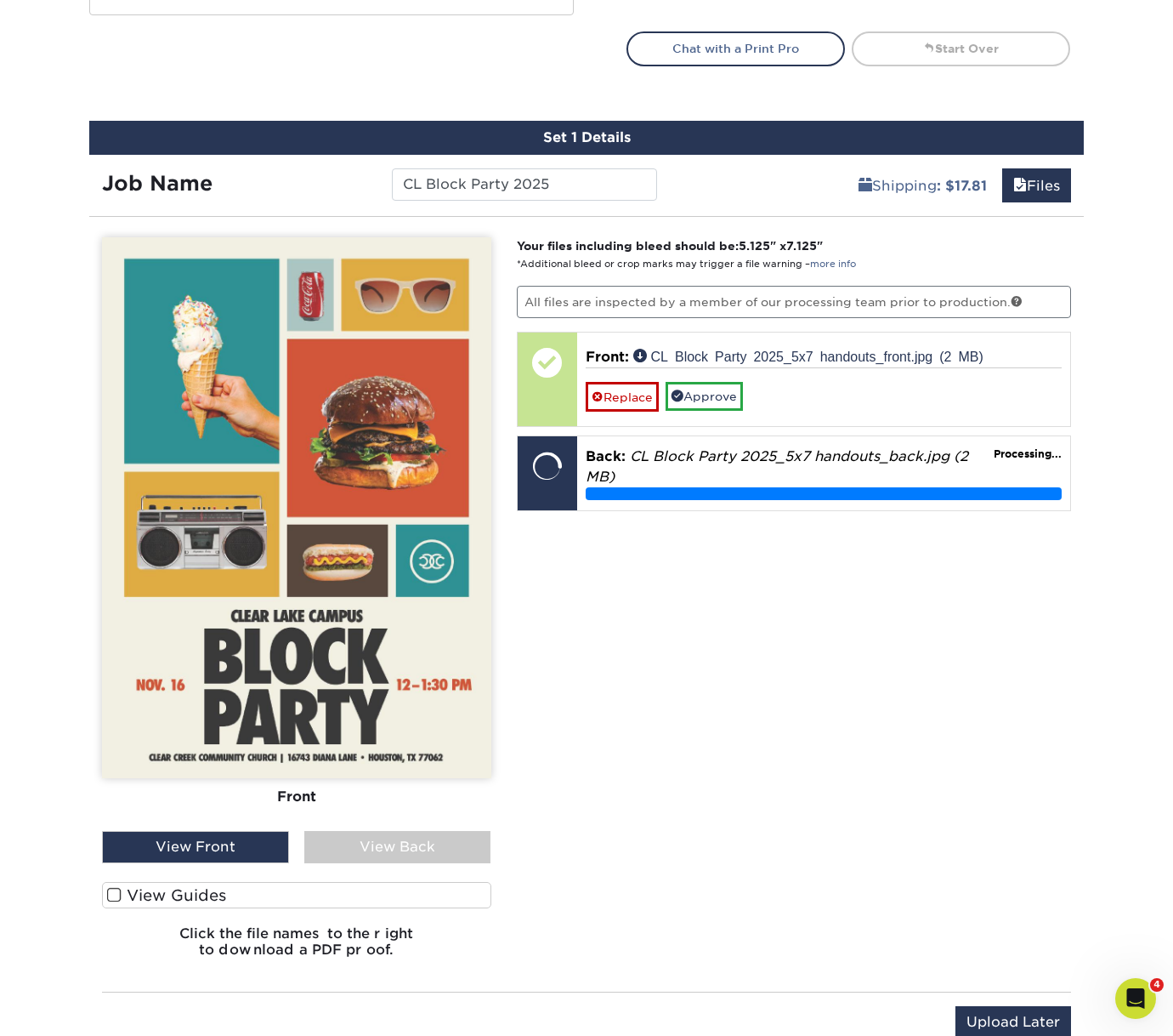
click at [113, 893] on span at bounding box center [115, 895] width 14 height 16
click at [0, 0] on input "View Guides" at bounding box center [0, 0] width 0 height 0
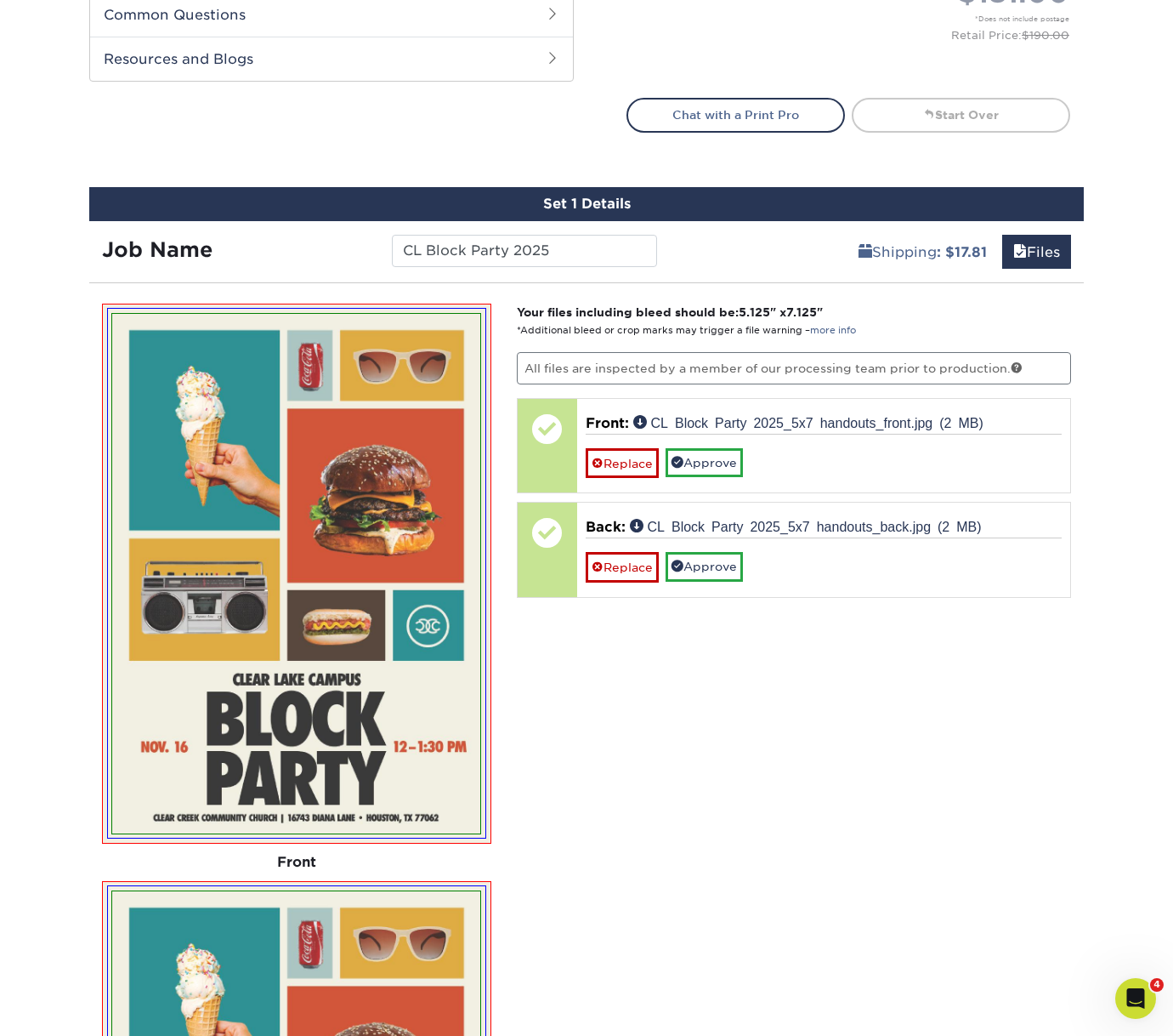
scroll to position [855, 0]
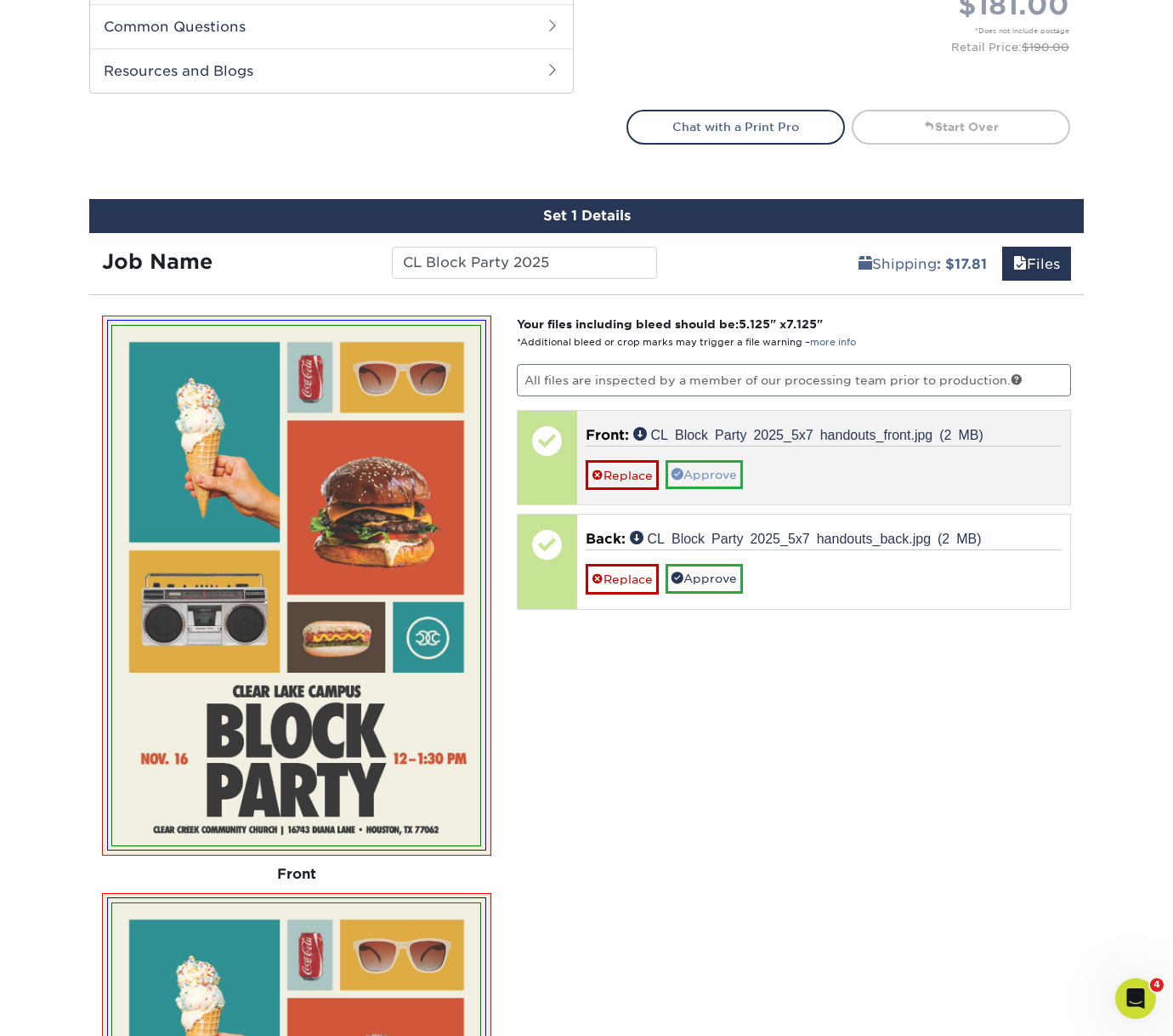
click at [716, 477] on link "Approve" at bounding box center [704, 474] width 78 height 29
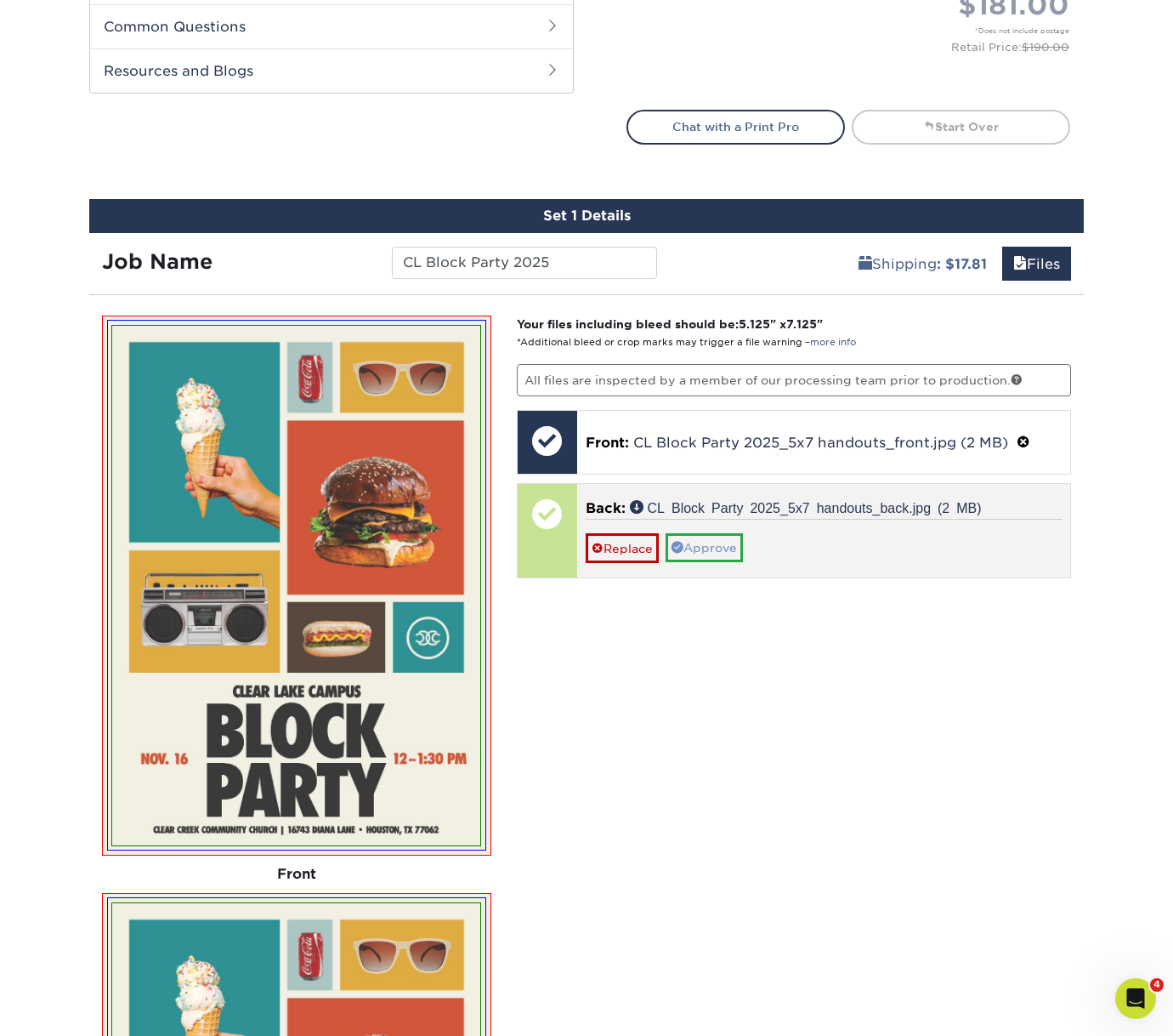
click at [714, 536] on link "Approve" at bounding box center [704, 547] width 78 height 29
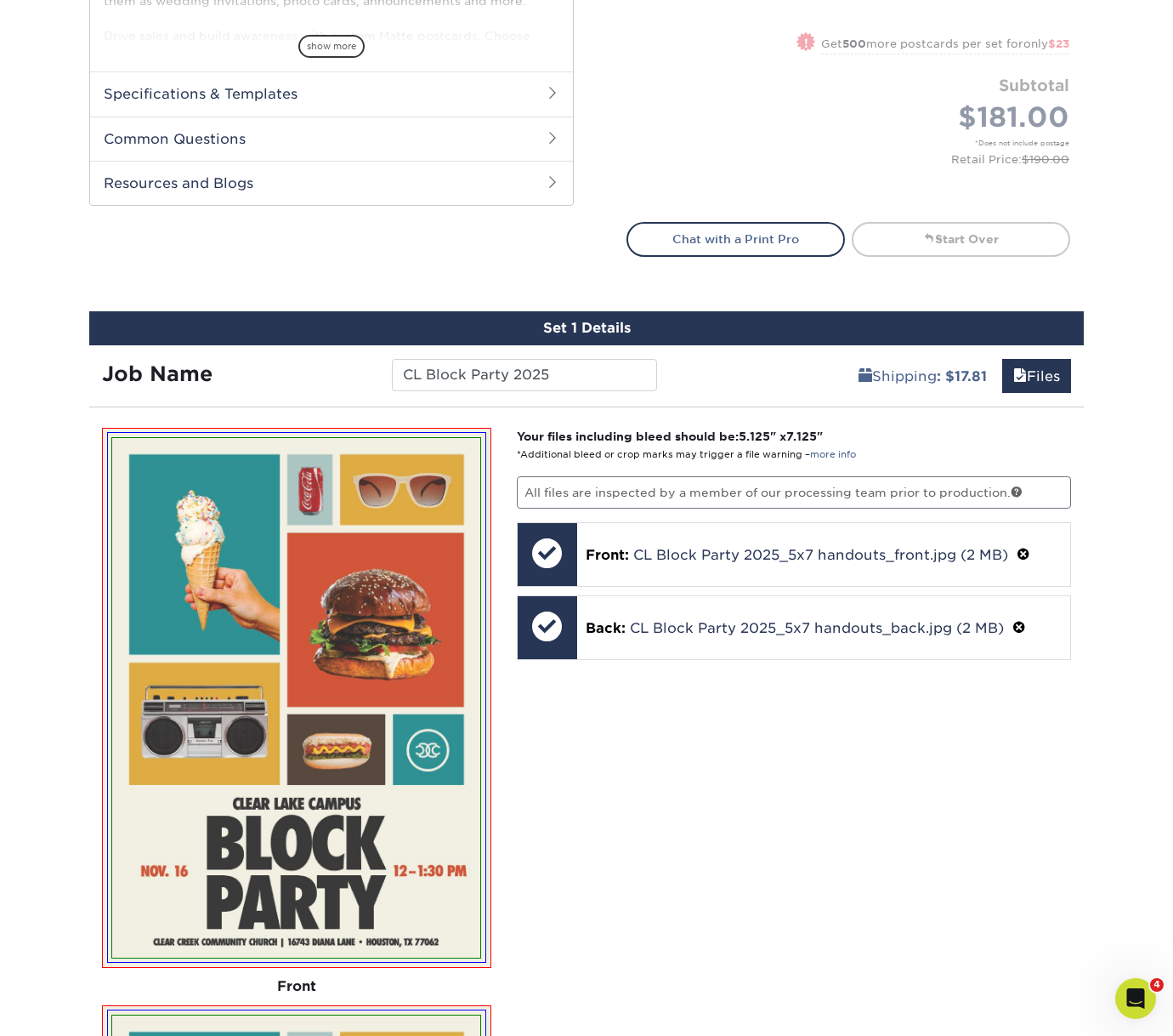
scroll to position [473, 0]
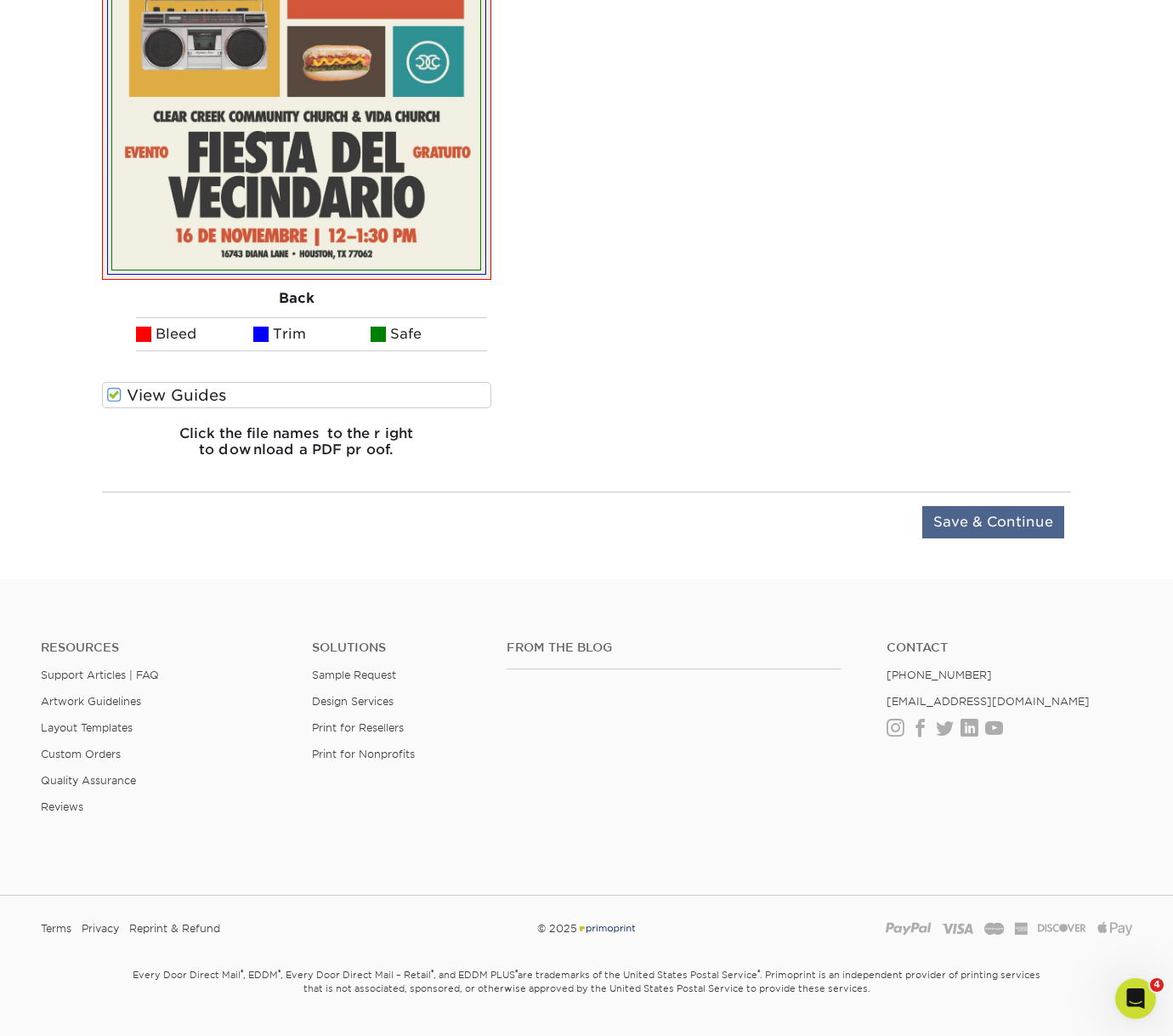
click at [1005, 529] on input "Save & Continue" at bounding box center [993, 522] width 142 height 33
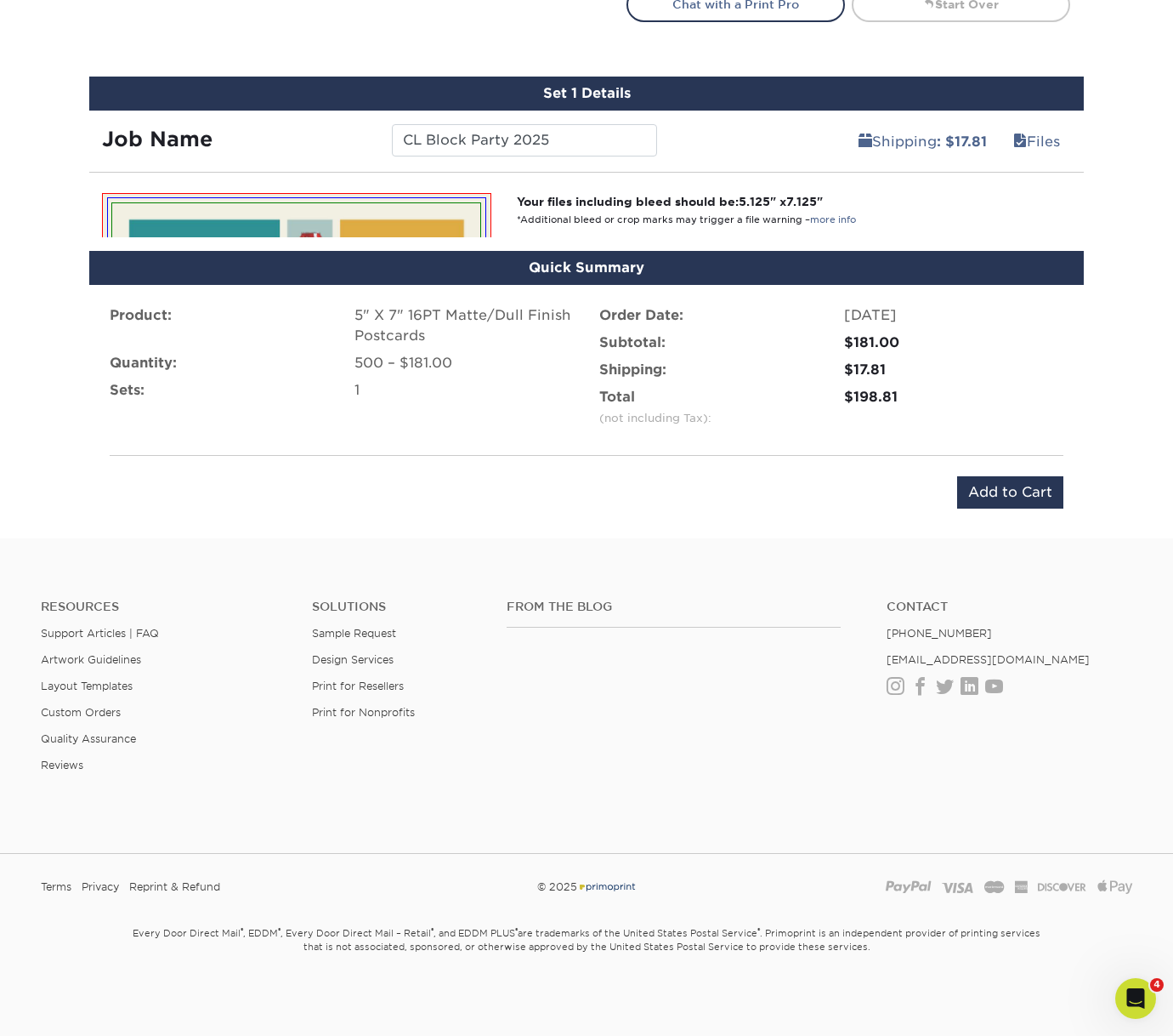
scroll to position [923, 0]
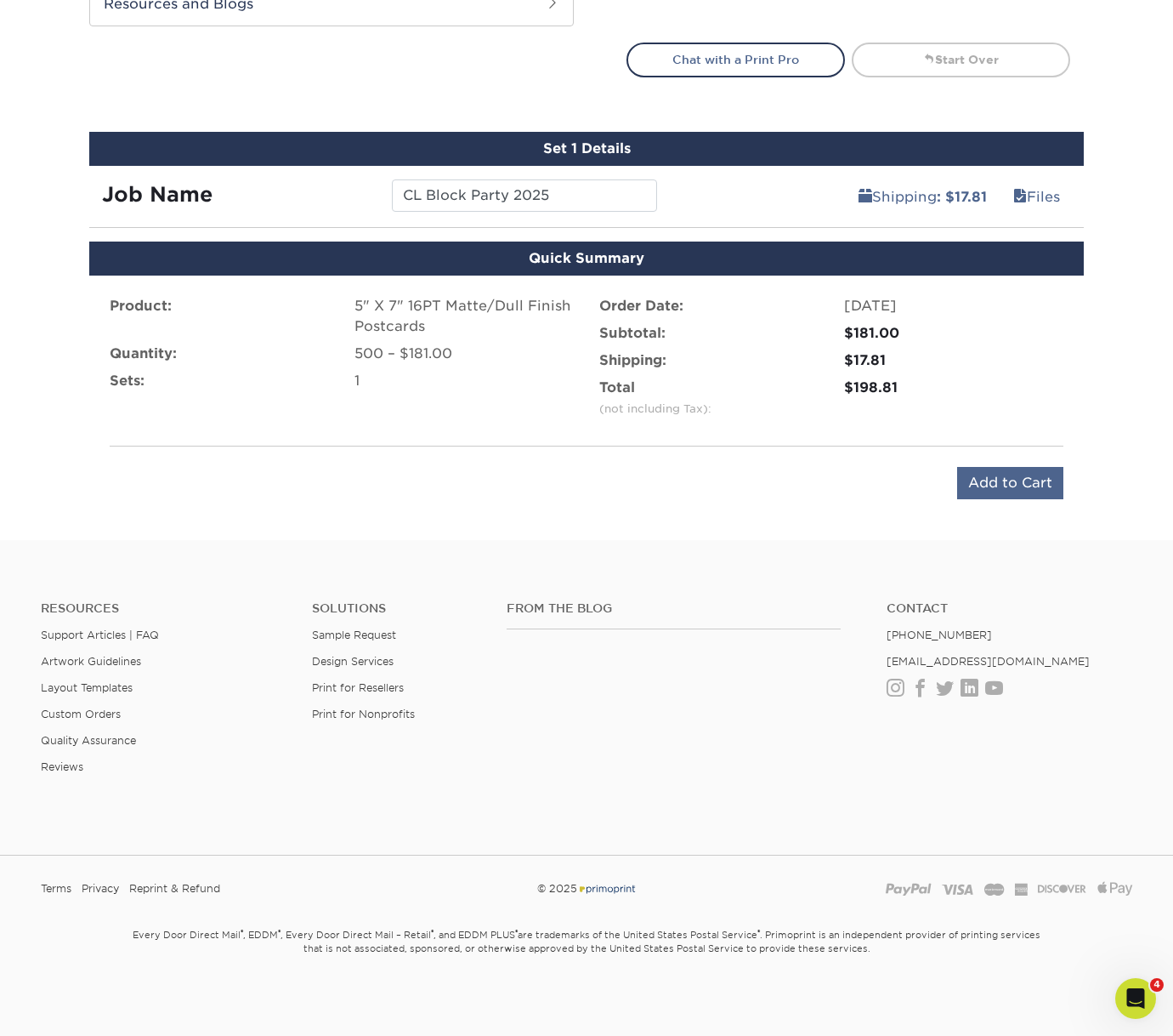
click at [1010, 484] on input "Add to Cart" at bounding box center [1010, 483] width 107 height 33
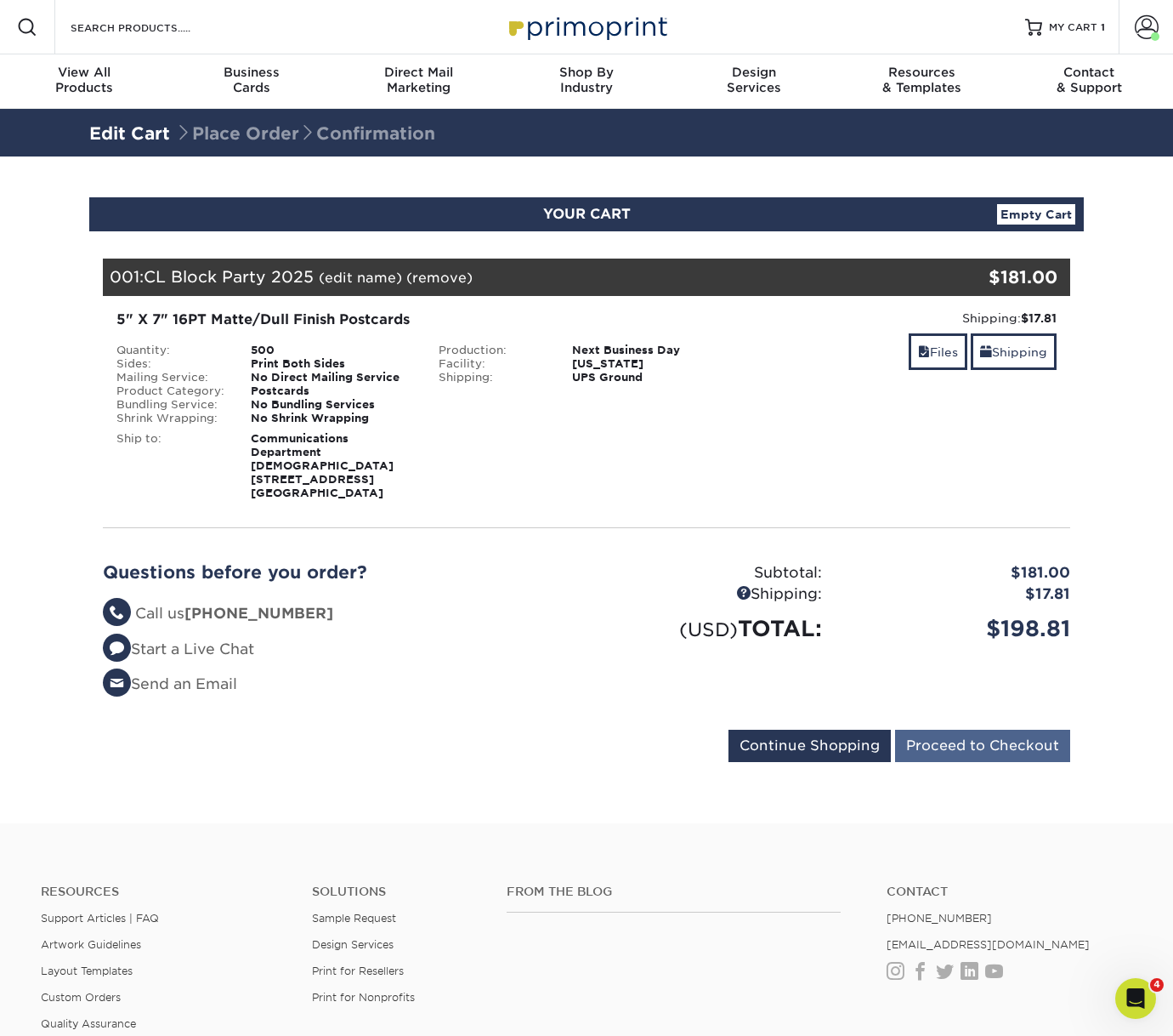
click at [968, 756] on input "Proceed to Checkout" at bounding box center [983, 746] width 175 height 33
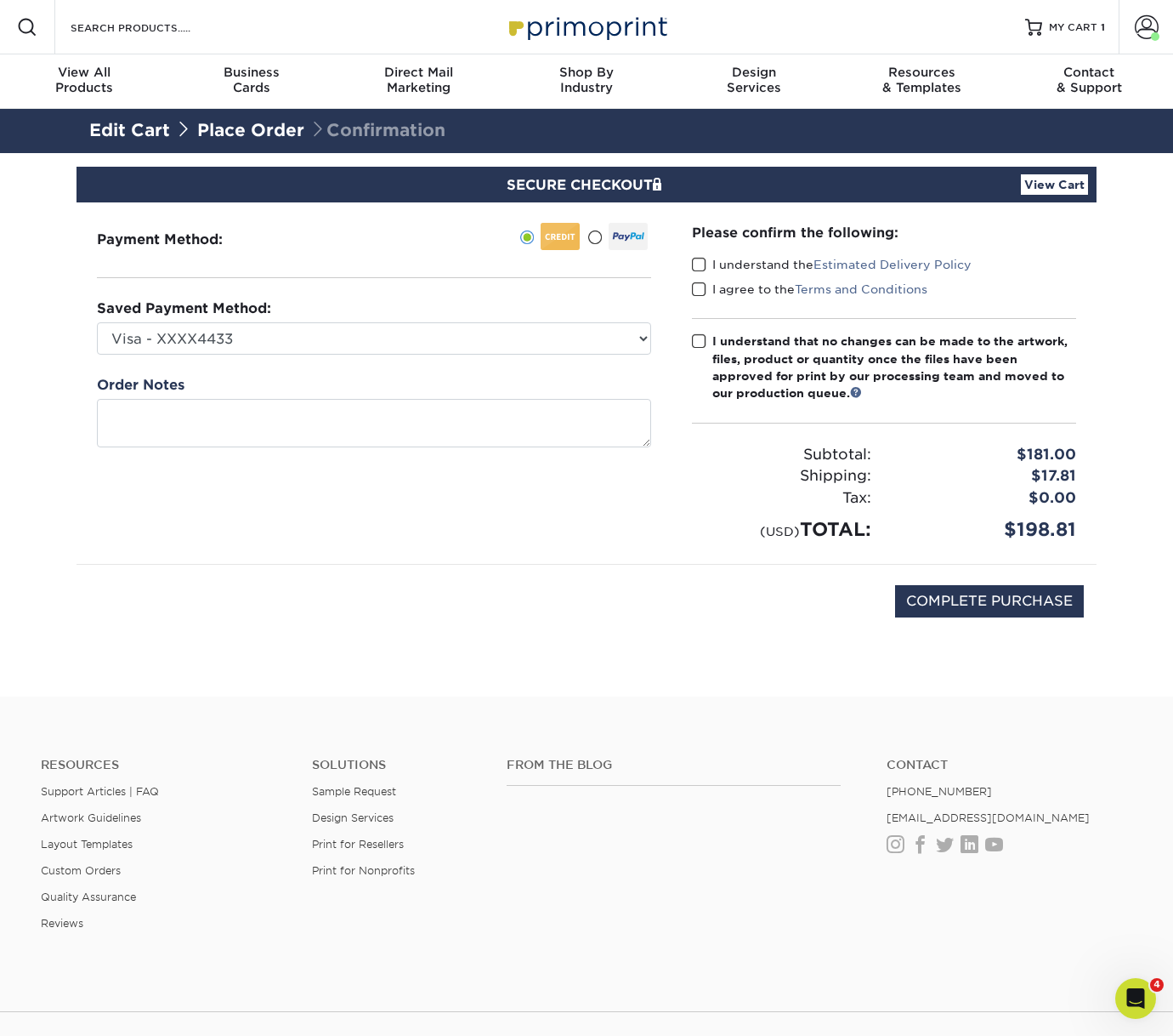
click at [704, 259] on span at bounding box center [699, 265] width 14 height 16
click at [0, 0] on input "I understand the Estimated Delivery Policy" at bounding box center [0, 0] width 0 height 0
click at [704, 286] on span at bounding box center [699, 290] width 14 height 16
click at [0, 0] on input "I agree to the Terms and Conditions" at bounding box center [0, 0] width 0 height 0
click at [697, 338] on span at bounding box center [699, 341] width 14 height 16
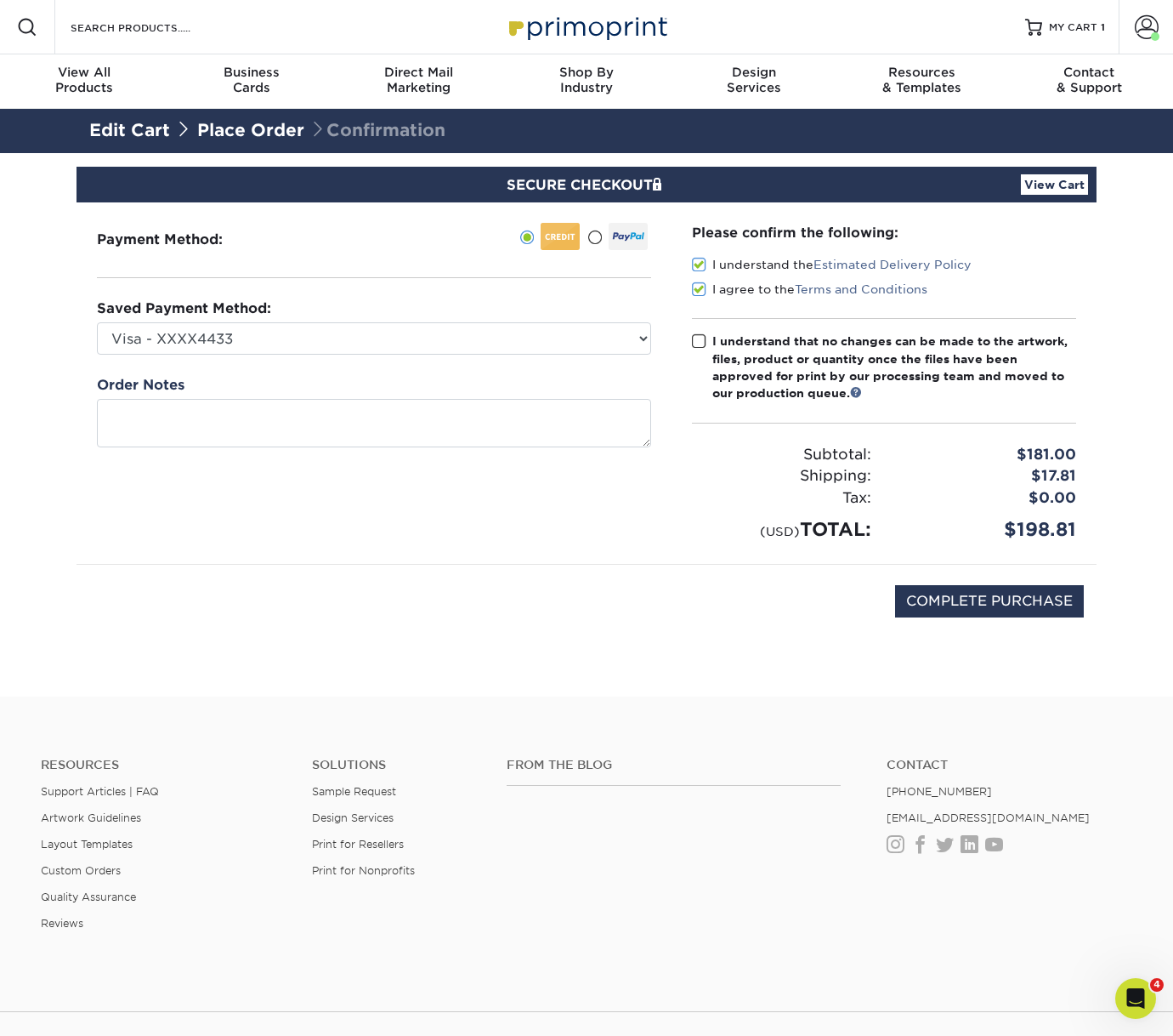
click at [0, 0] on input "I understand that no changes can be made to the artwork, files, product or quan…" at bounding box center [0, 0] width 0 height 0
click at [947, 597] on input "COMPLETE PURCHASE" at bounding box center [990, 602] width 189 height 33
type input "PROCESSING, PLEASE WAIT..."
